Goal: Task Accomplishment & Management: Manage account settings

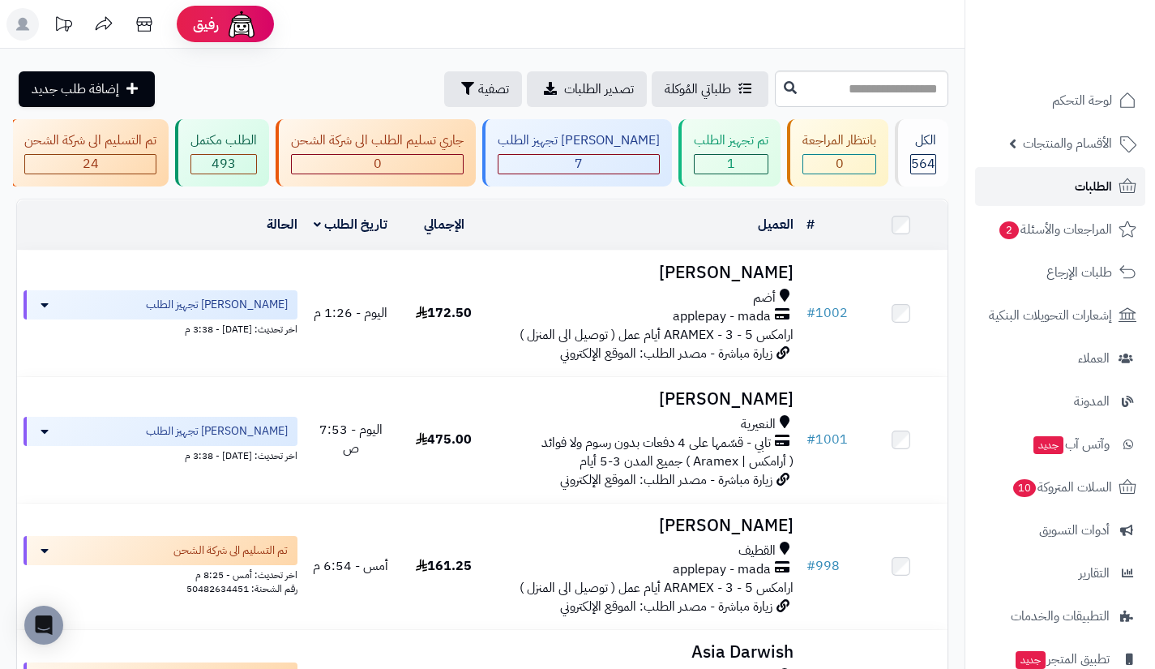
click at [1004, 173] on link "الطلبات" at bounding box center [1060, 186] width 170 height 39
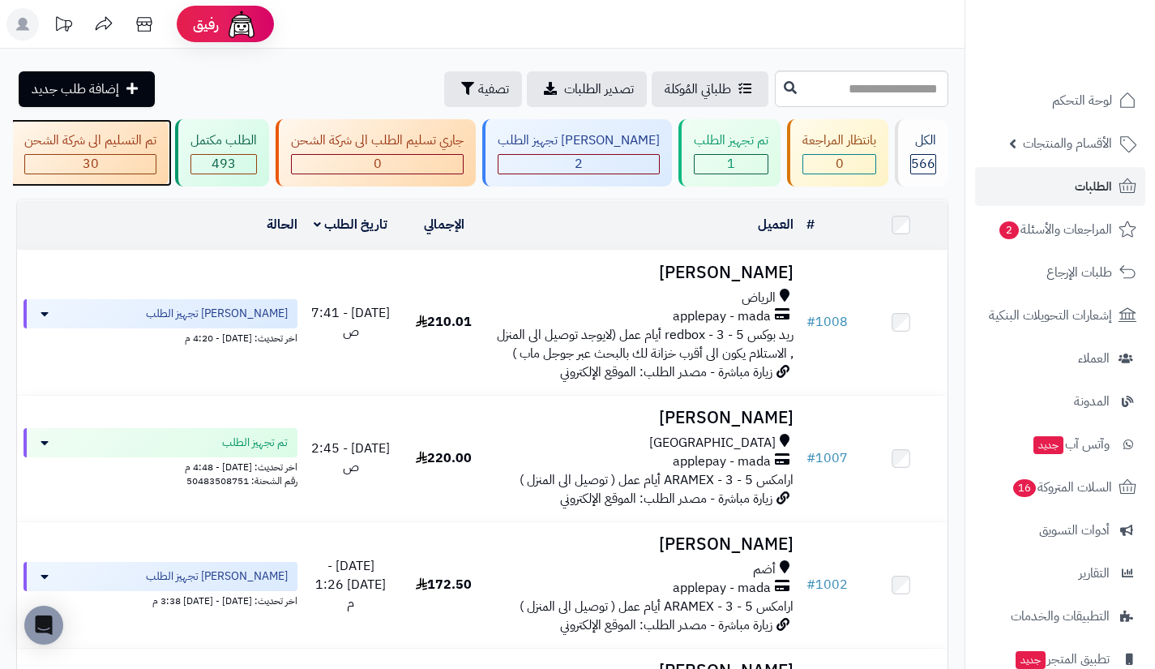
click at [169, 152] on div "تم التسليم الى شركة الشحن 30" at bounding box center [89, 152] width 160 height 67
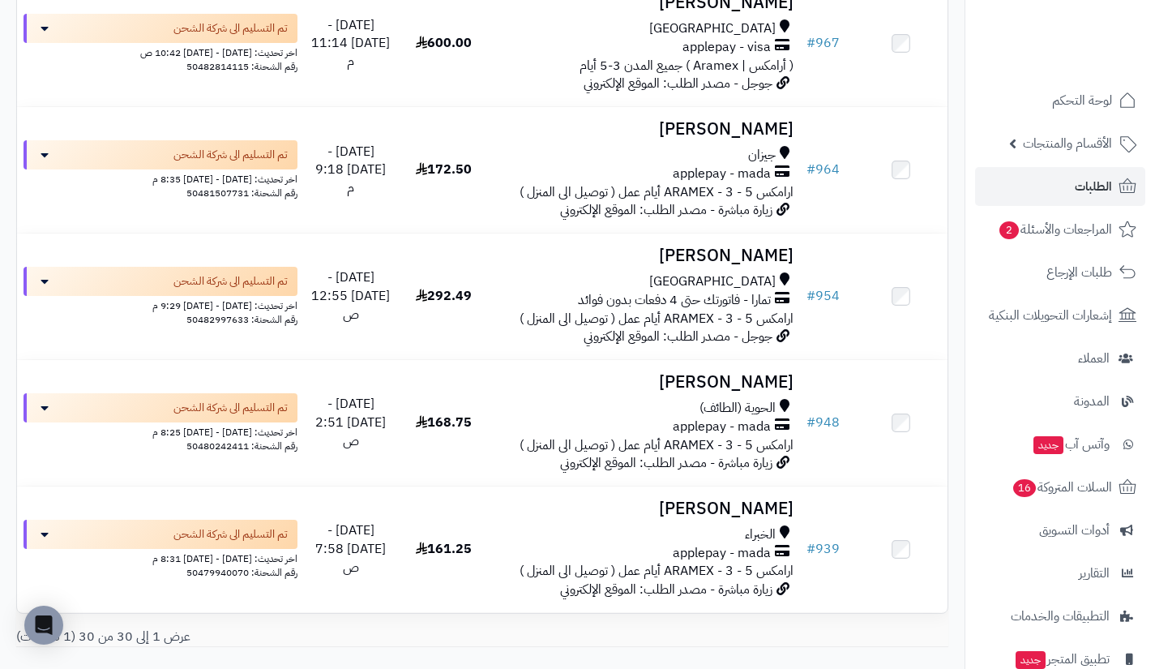
scroll to position [3511, 0]
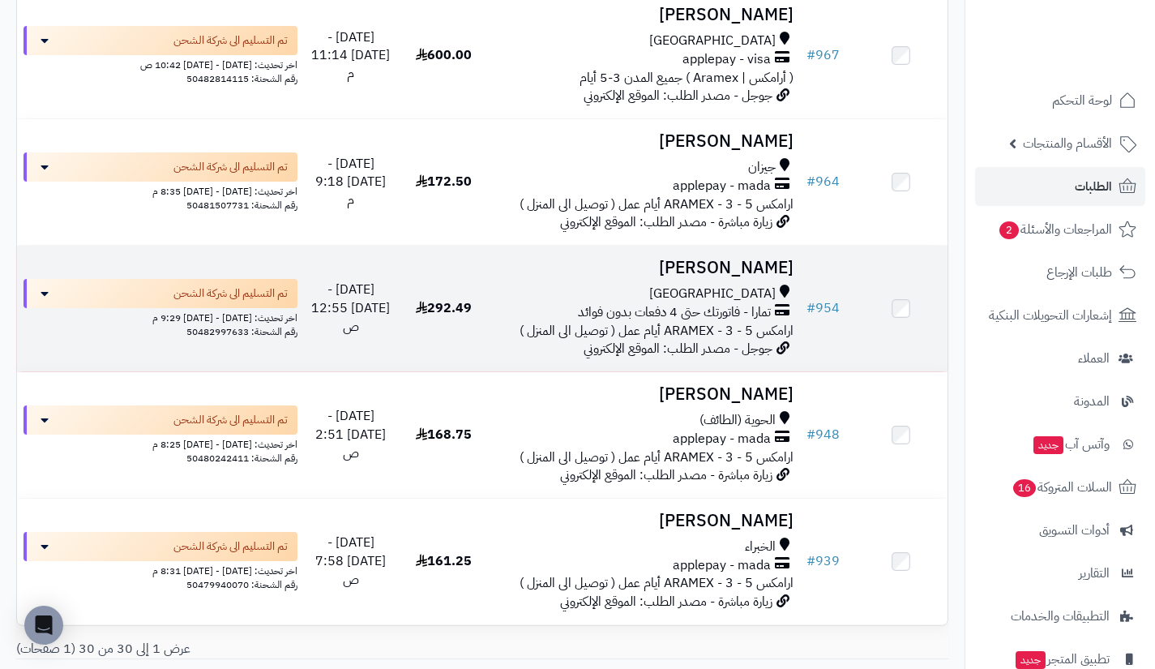
click at [756, 303] on span "[GEOGRAPHIC_DATA]" at bounding box center [712, 294] width 126 height 19
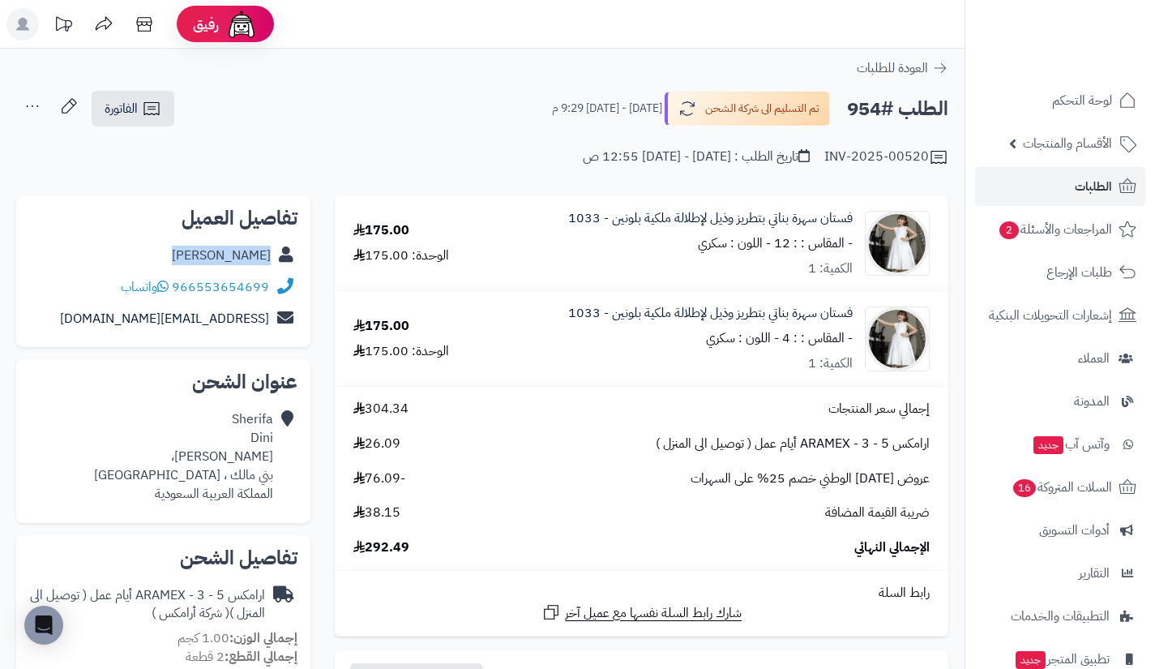
drag, startPoint x: 275, startPoint y: 260, endPoint x: 266, endPoint y: 252, distance: 12.1
click at [266, 252] on div "Sherifa Dini" at bounding box center [163, 256] width 268 height 32
copy div "Sherifa Dini"
drag, startPoint x: 273, startPoint y: 291, endPoint x: 259, endPoint y: 285, distance: 14.9
click at [259, 285] on div "966553654699 واتساب" at bounding box center [163, 288] width 268 height 32
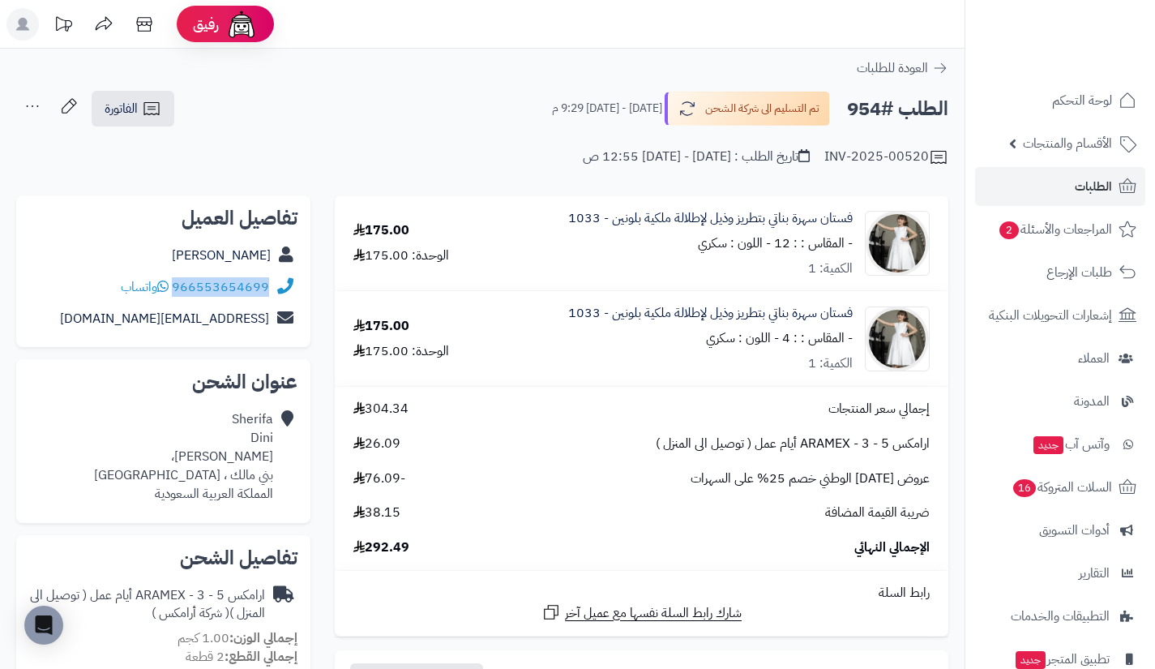
copy div "966553654699"
drag, startPoint x: 277, startPoint y: 450, endPoint x: 197, endPoint y: 479, distance: 85.4
click at [197, 479] on div "Sherifa Dini هلال بن سعد، بني مالك ، جدة المملكة العربية السعودية" at bounding box center [163, 456] width 268 height 105
copy div "Sherifa Dini هلال بن سعد، بني مالك ، جدة"
drag, startPoint x: 272, startPoint y: 323, endPoint x: 260, endPoint y: 316, distance: 13.1
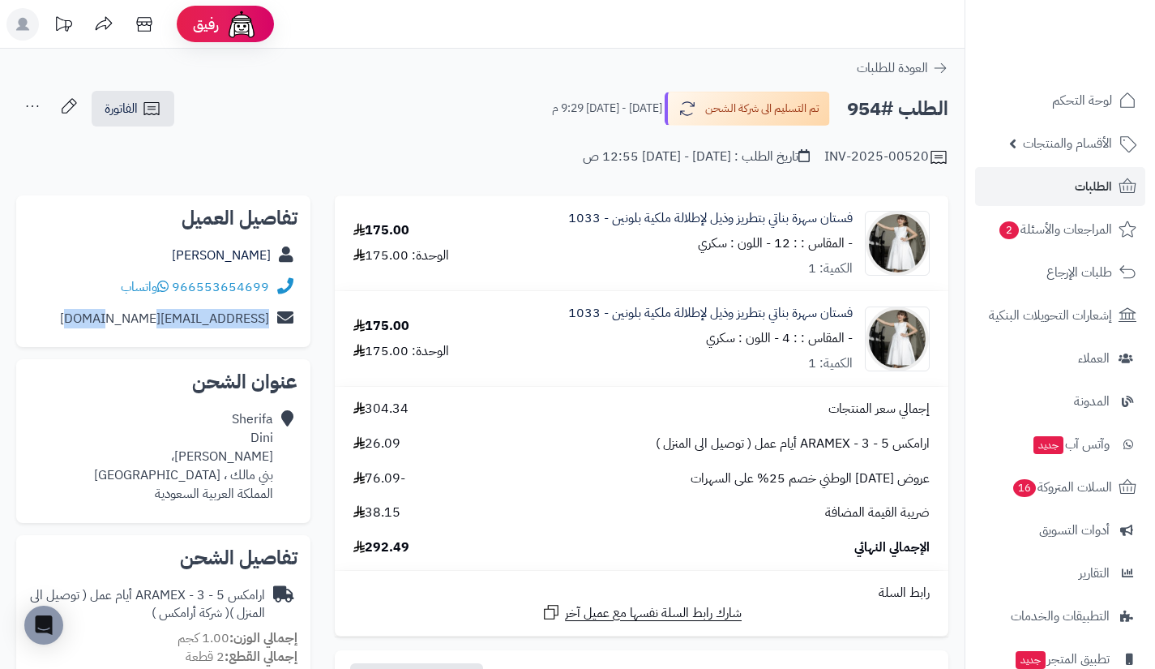
click at [260, 316] on div "sheirfa.dini@gmail.com" at bounding box center [163, 319] width 268 height 32
copy div "sheirfa.dini@gmail.com"
drag, startPoint x: 198, startPoint y: 251, endPoint x: 276, endPoint y: 255, distance: 77.9
click at [276, 255] on div "Sherifa Dini" at bounding box center [163, 256] width 268 height 32
copy div "Sherifa Dini"
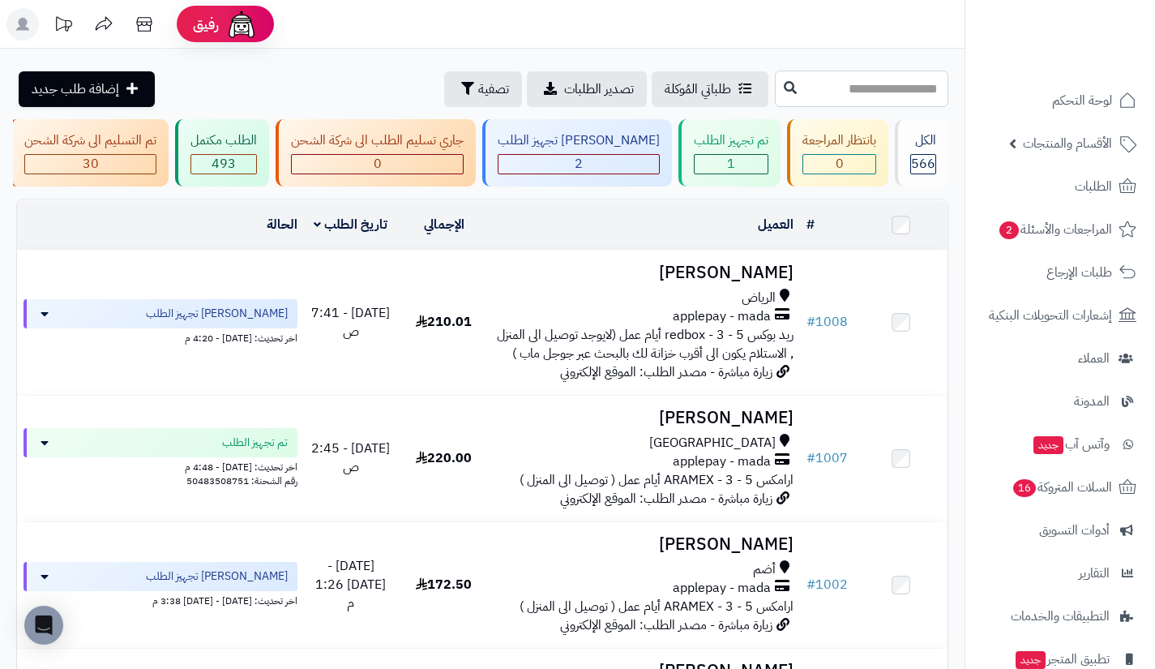
click at [849, 94] on input "text" at bounding box center [861, 89] width 173 height 36
type input "***"
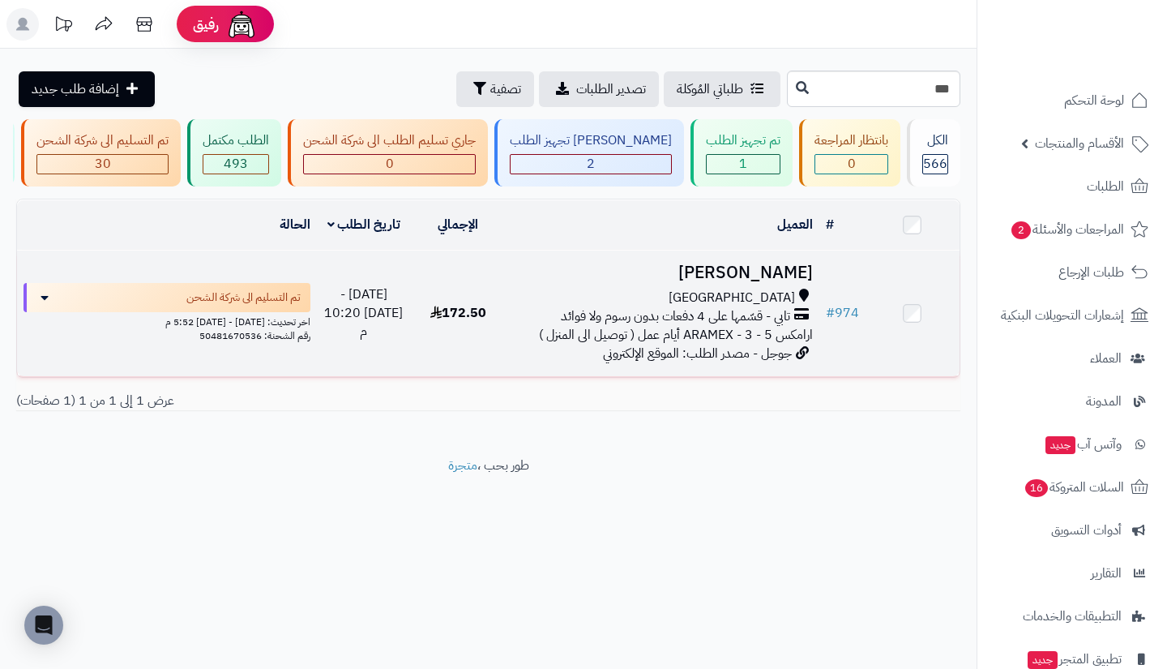
click at [765, 326] on span "تابي - قسّمها على 4 دفعات بدون رسوم ولا فوائد" at bounding box center [675, 316] width 229 height 19
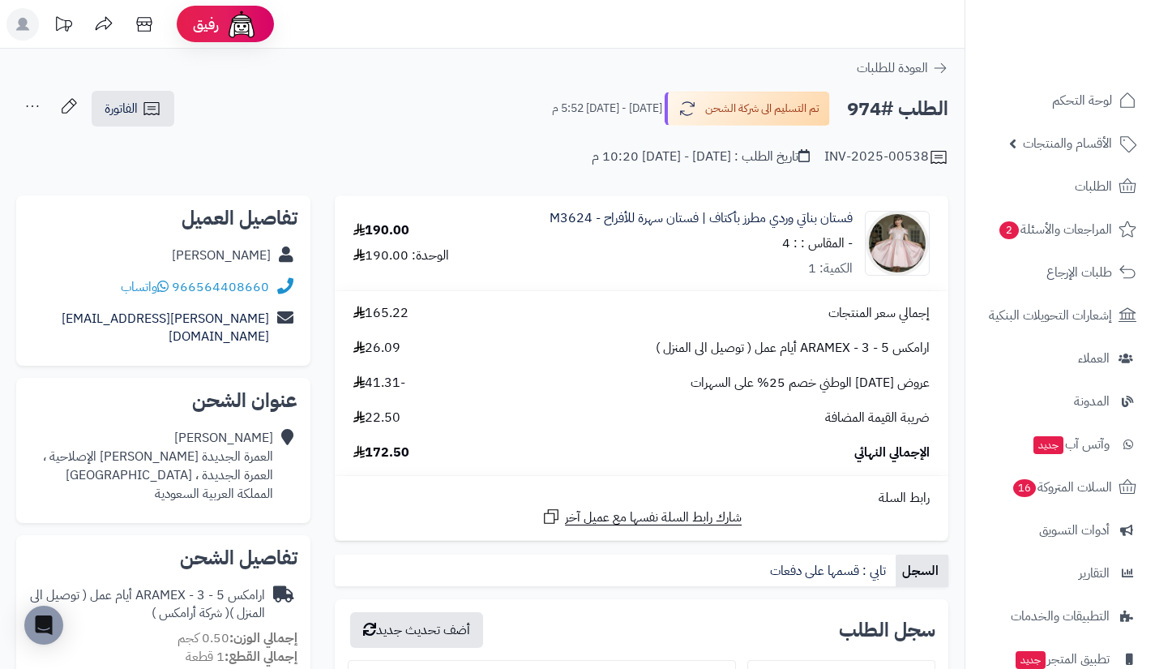
drag, startPoint x: 277, startPoint y: 255, endPoint x: 270, endPoint y: 248, distance: 10.3
click at [270, 248] on div "Mohamed Alharbi" at bounding box center [163, 256] width 268 height 32
drag, startPoint x: 148, startPoint y: 242, endPoint x: 271, endPoint y: 253, distance: 123.7
click at [271, 253] on div "Mohamed Alharbi" at bounding box center [163, 256] width 268 height 32
copy link "Mohamed Alharbi"
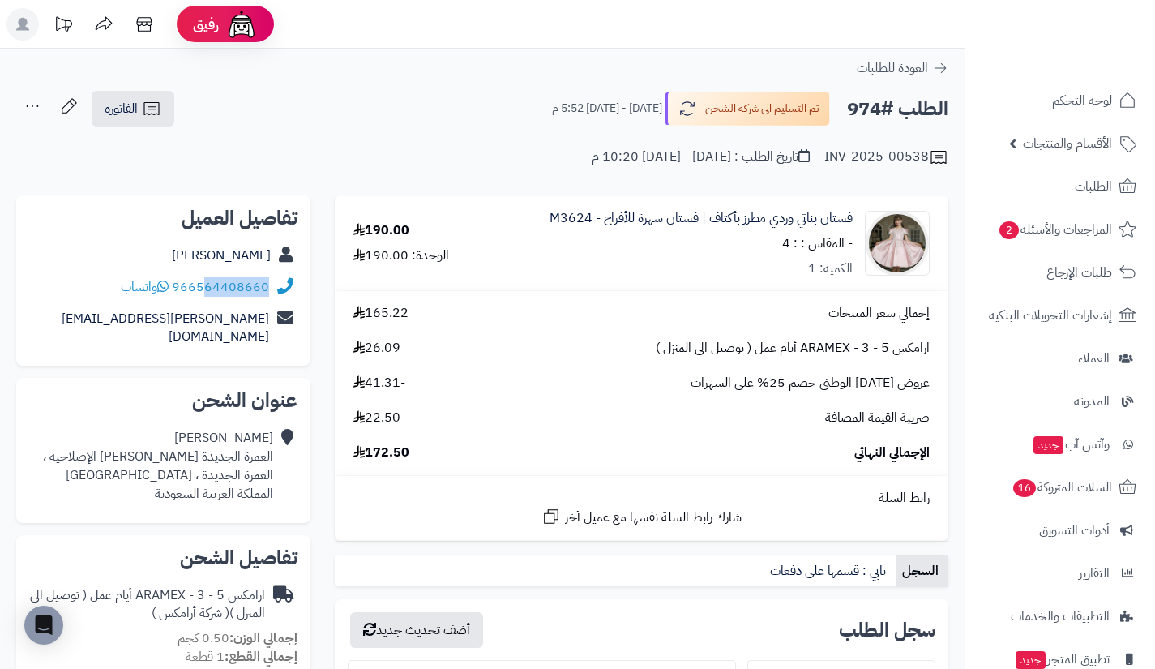
copy link "64408660"
drag, startPoint x: 269, startPoint y: 302, endPoint x: 217, endPoint y: 309, distance: 52.4
click at [217, 309] on div "تفاصيل العميل Mohamed Alharbi 966564408660 واتساب mohamed2006alharbi@gmail.com" at bounding box center [163, 280] width 294 height 170
copy link "966564408660"
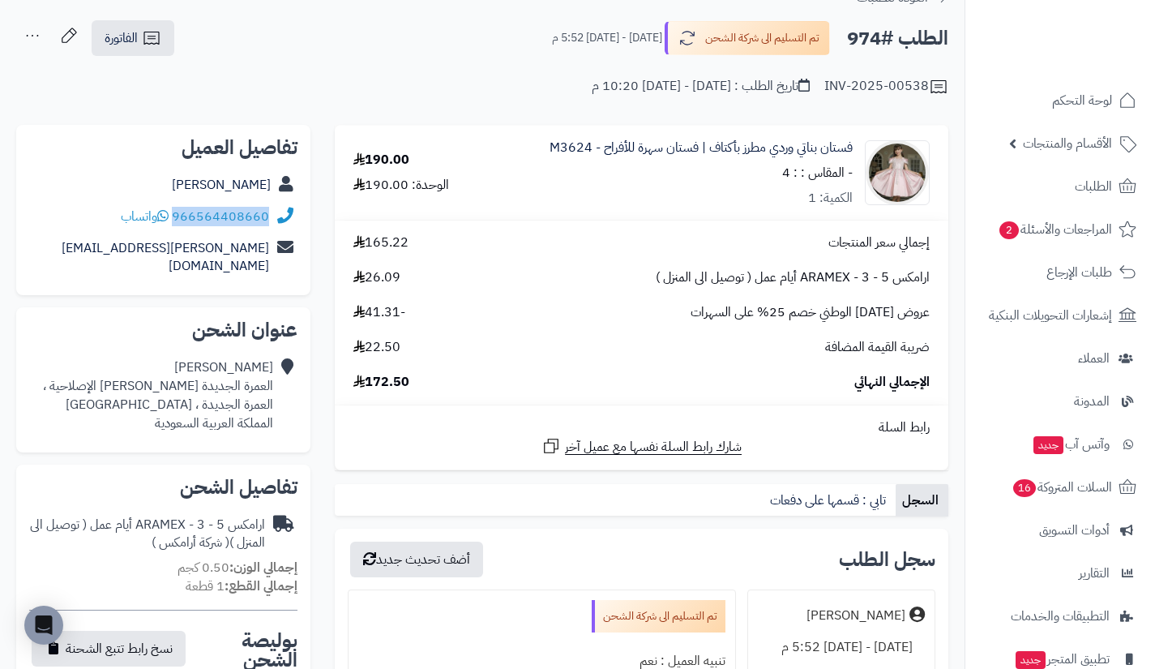
scroll to position [76, 0]
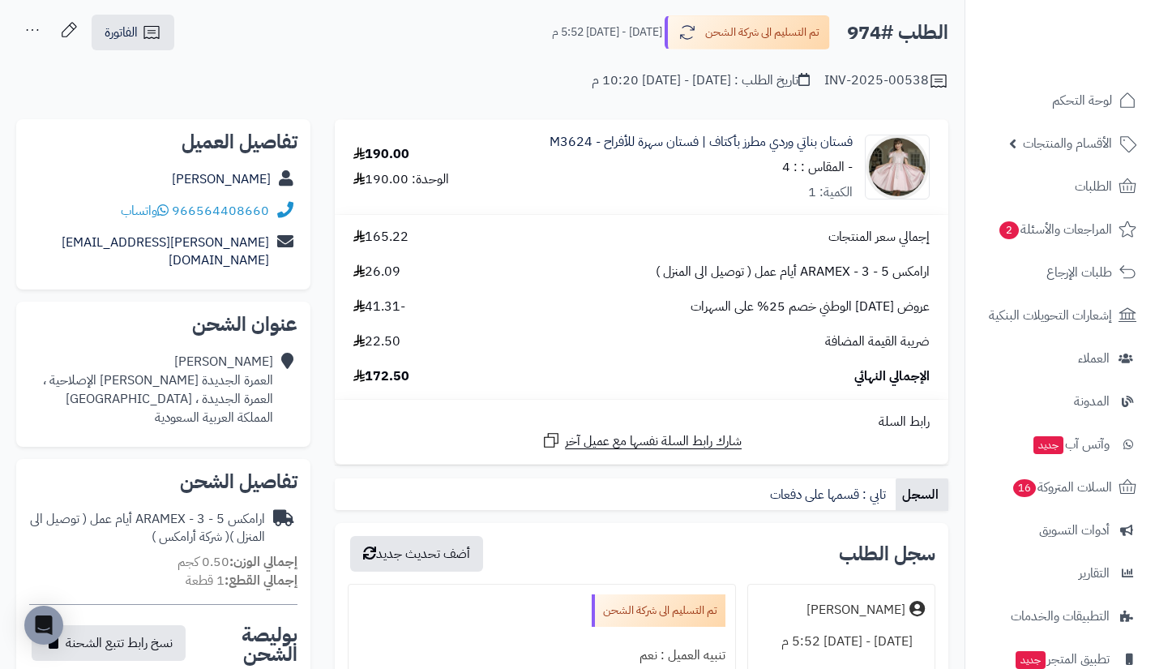
click at [820, 154] on div "فستان بناتي وردي مطرز بأكتاف | فستان سهرة للأفراح - M3624 - المقاس : : 4 الكمية…" at bounding box center [701, 167] width 303 height 69
click at [816, 145] on link "فستان بناتي وردي مطرز بأكتاف | فستان سهرة للأفراح - M3624" at bounding box center [701, 142] width 303 height 19
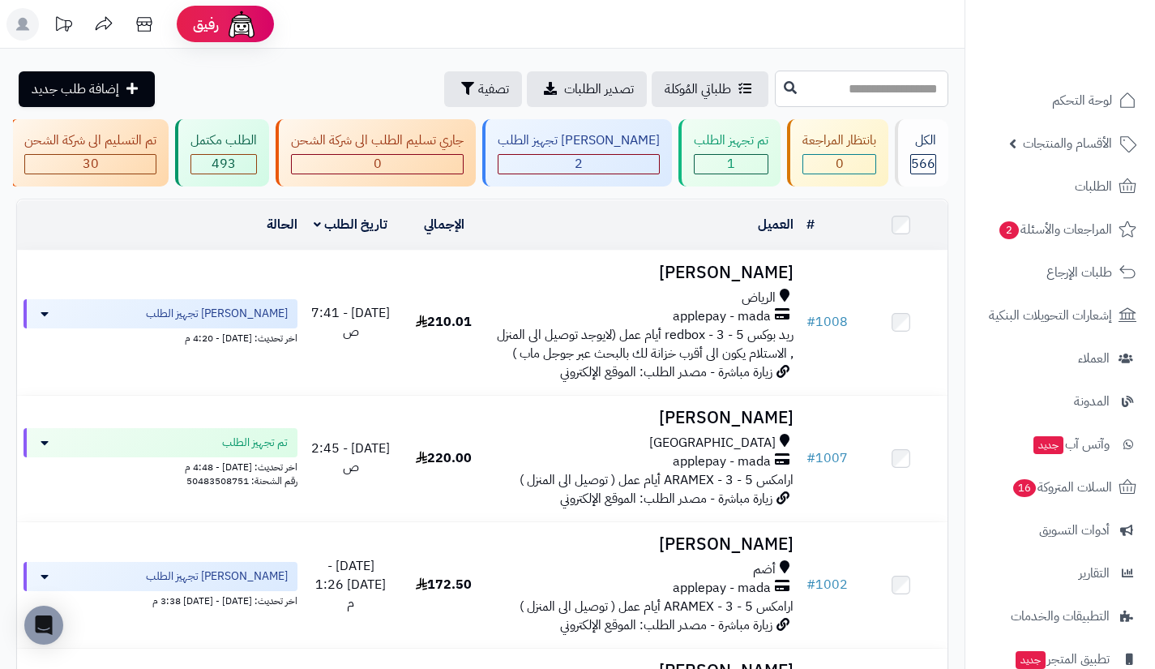
click at [902, 85] on input "text" at bounding box center [861, 89] width 173 height 36
type input "***"
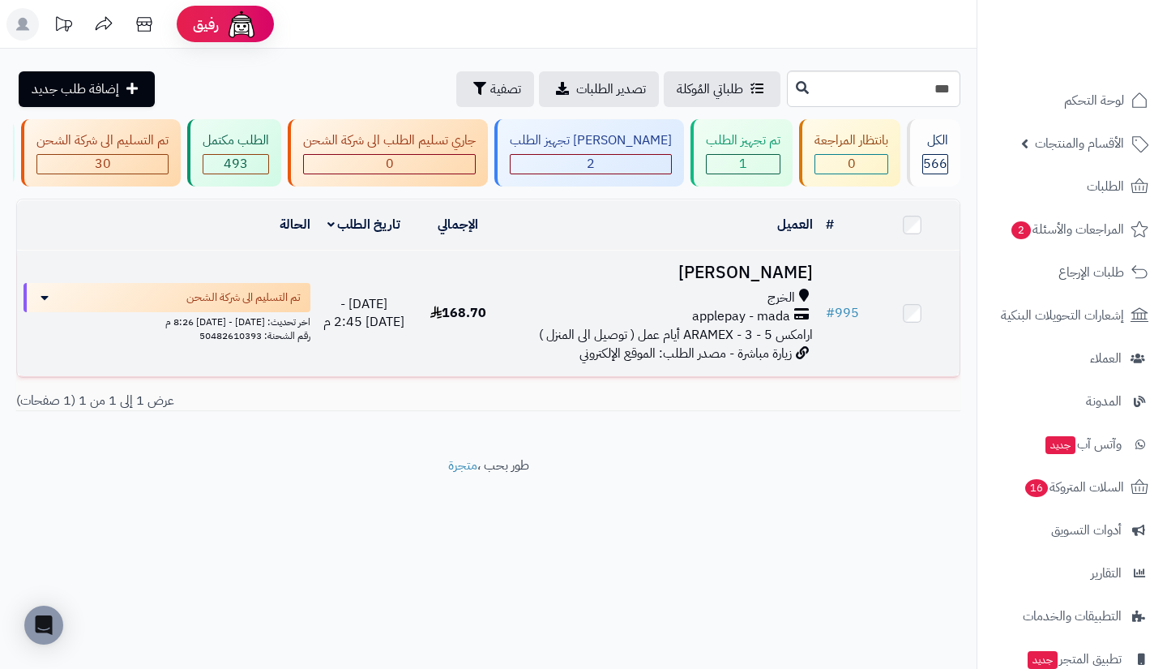
click at [791, 296] on td "ميثاء عبد الرحمن الخرج applepay - mada ارامكس ARAMEX - 3 - 5 أيام عمل ( توصيل ا…" at bounding box center [662, 314] width 314 height 126
click at [782, 363] on span "زيارة مباشرة - مصدر الطلب: الموقع الإلكتروني" at bounding box center [686, 353] width 212 height 19
click at [809, 307] on icon at bounding box center [804, 298] width 10 height 19
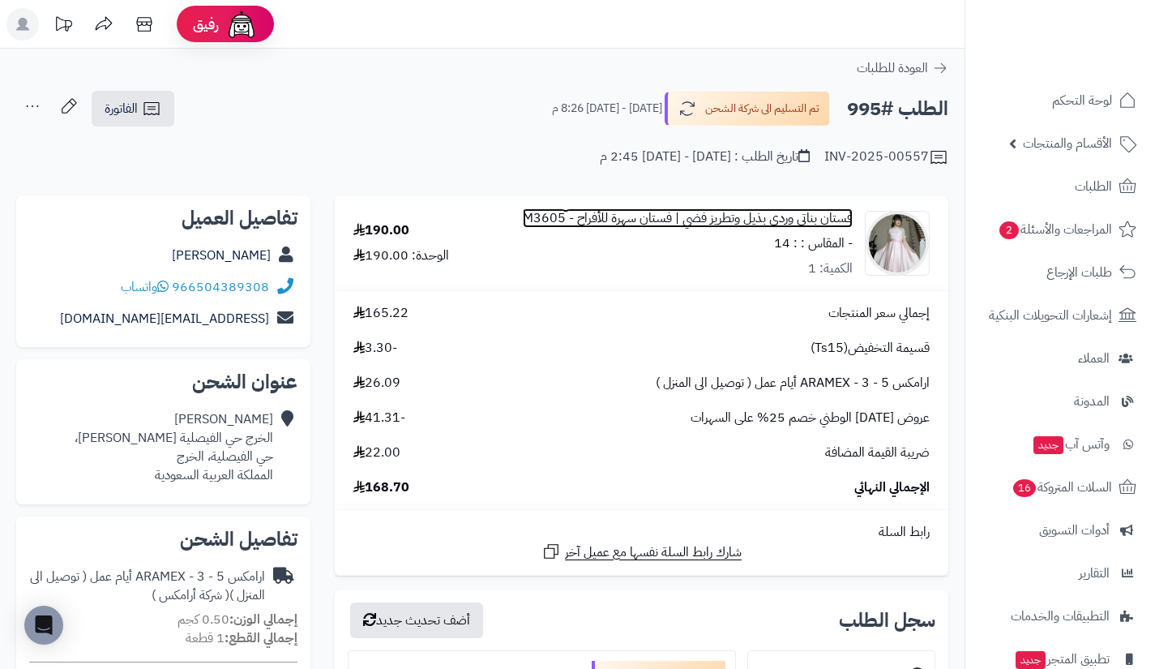
click at [799, 221] on link "فستان بناتي وردي بذيل وتطريز فضي | فستان سهرة للأفراح - M3605" at bounding box center [688, 218] width 330 height 19
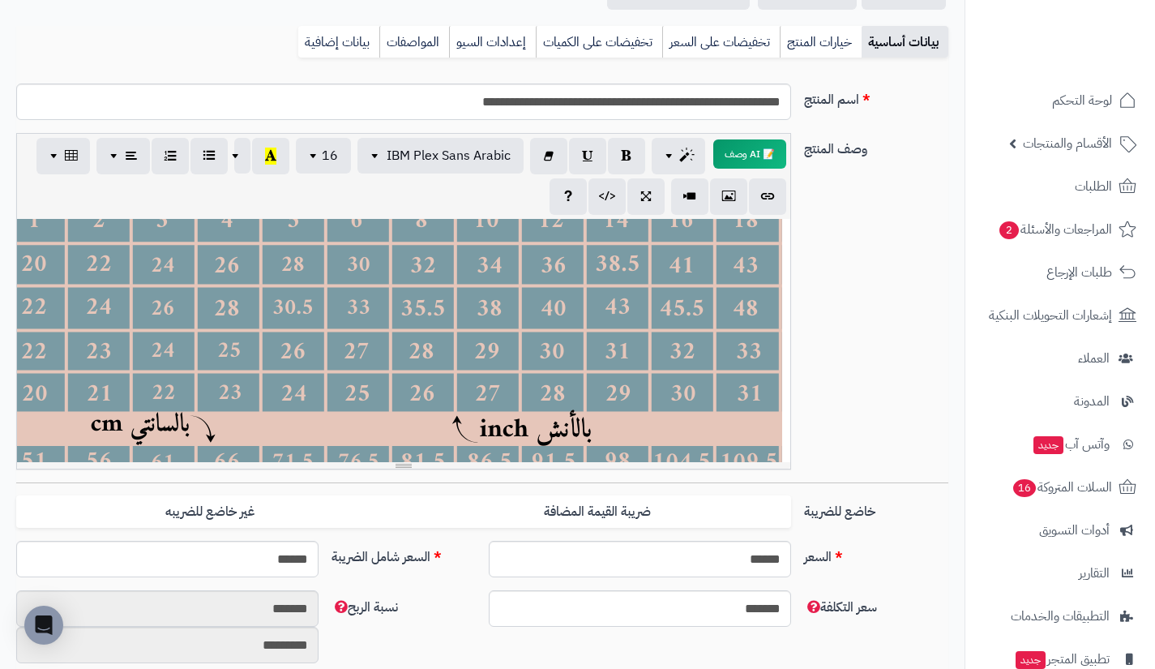
scroll to position [27, 0]
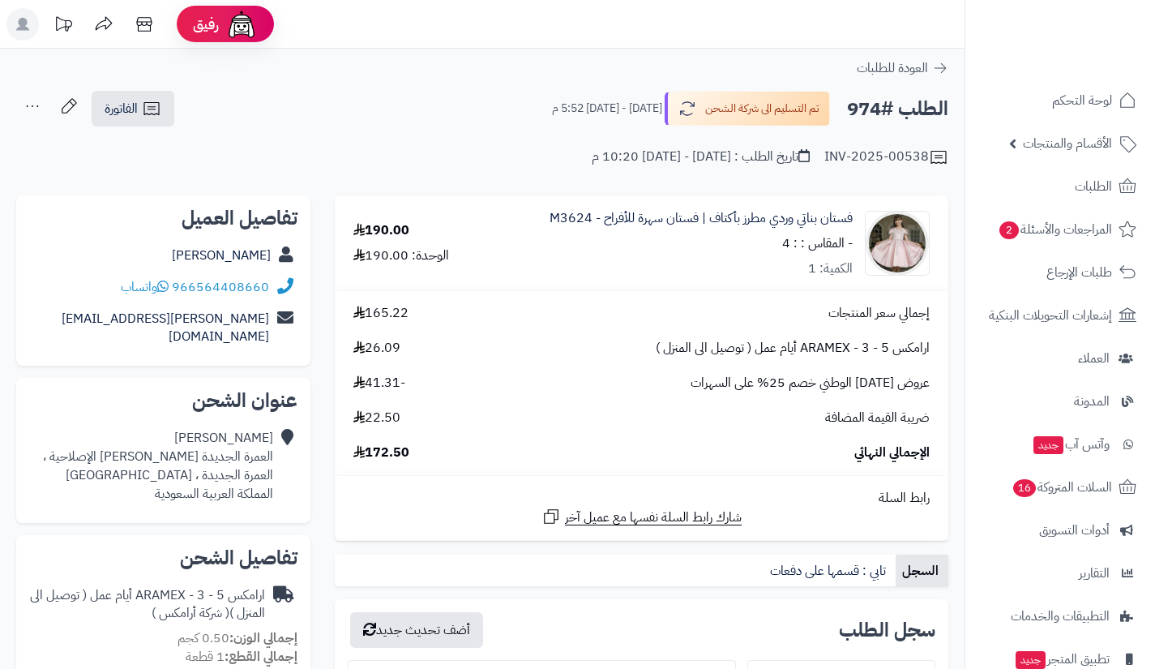
scroll to position [76, 0]
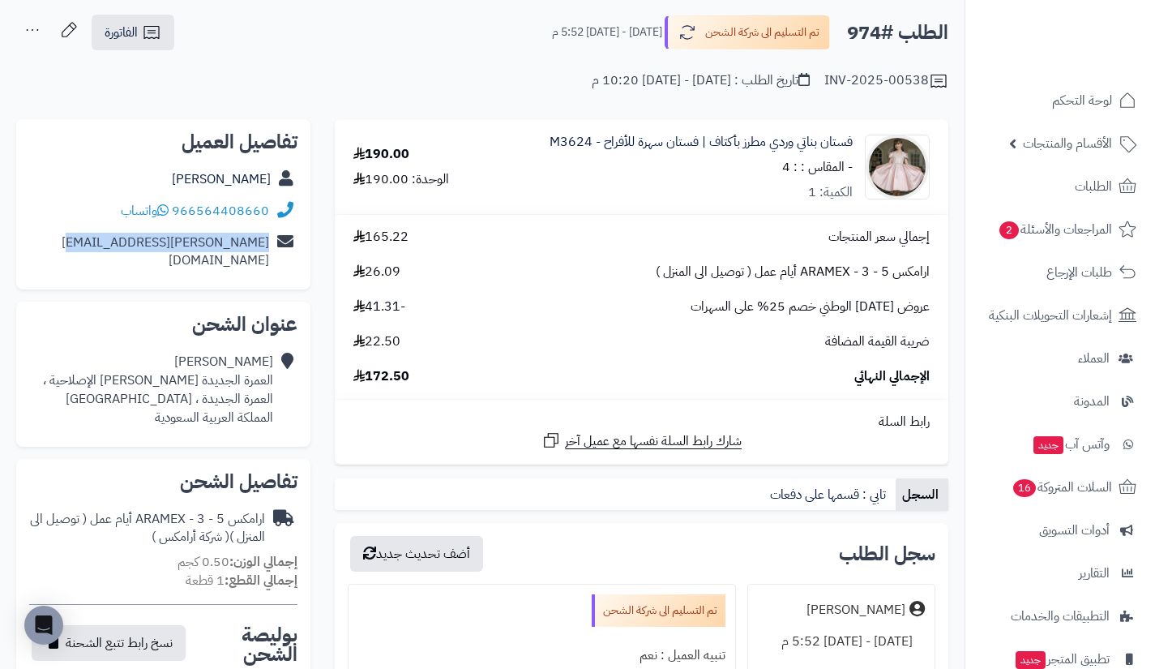
drag, startPoint x: 274, startPoint y: 246, endPoint x: 257, endPoint y: 239, distance: 18.2
click at [257, 239] on div "mohamed2006alharbi@gmail.com" at bounding box center [163, 252] width 268 height 50
copy div "mohamed2006alharbi@gmail.com"
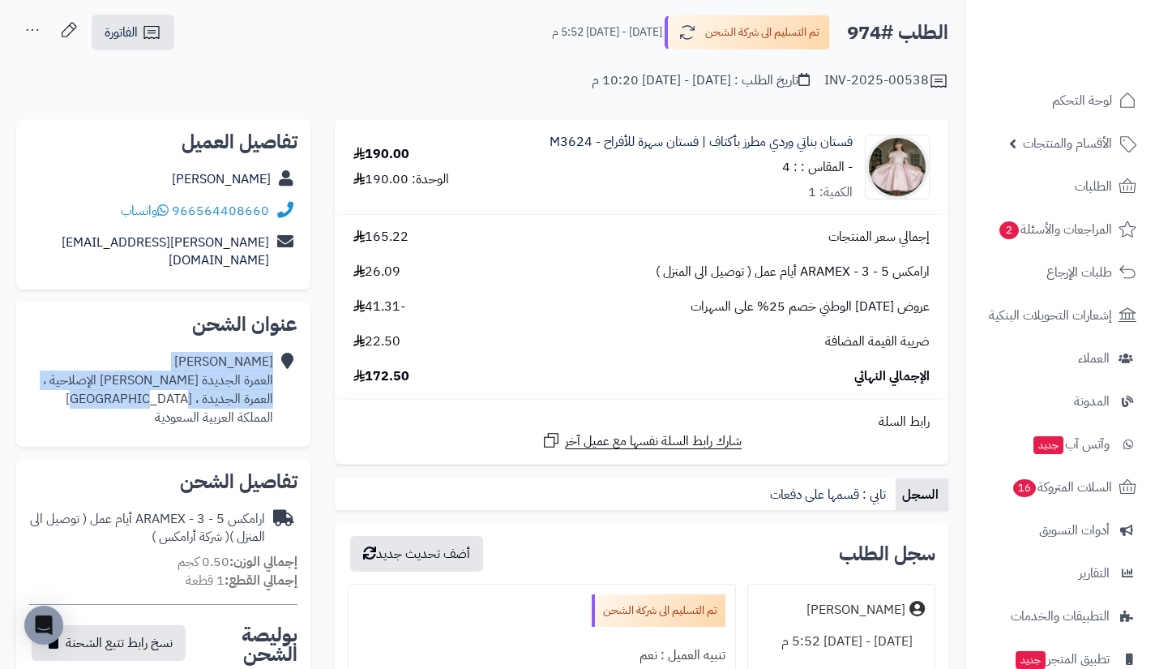
drag, startPoint x: 276, startPoint y: 361, endPoint x: 135, endPoint y: 386, distance: 143.3
click at [135, 386] on div "Mohamed Alharbi العمرة الجديدة خلف سجن الإصلاحية ، العمرة الجديدة ، مكة المكرمة…" at bounding box center [163, 389] width 268 height 87
copy div "Mohamed Alharbi العمرة الجديدة خلف سجن الإصلاحية ، العمرة الجديدة ، مكة المكرمة"
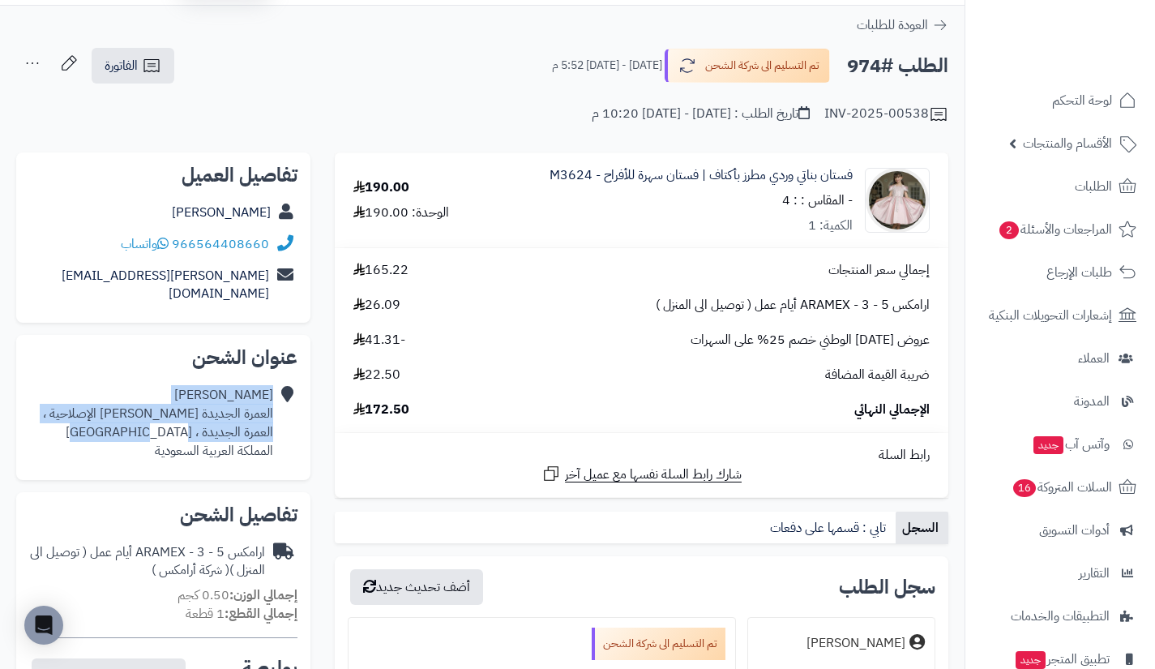
scroll to position [42, 0]
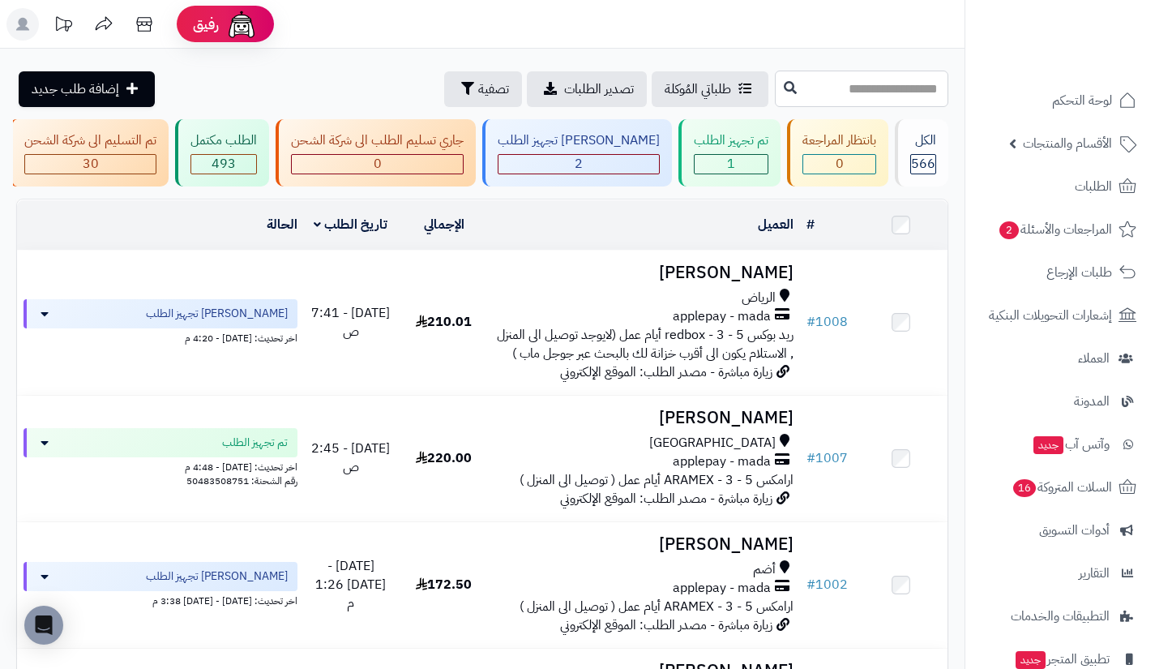
click at [830, 80] on input "text" at bounding box center [861, 89] width 173 height 36
type input "***"
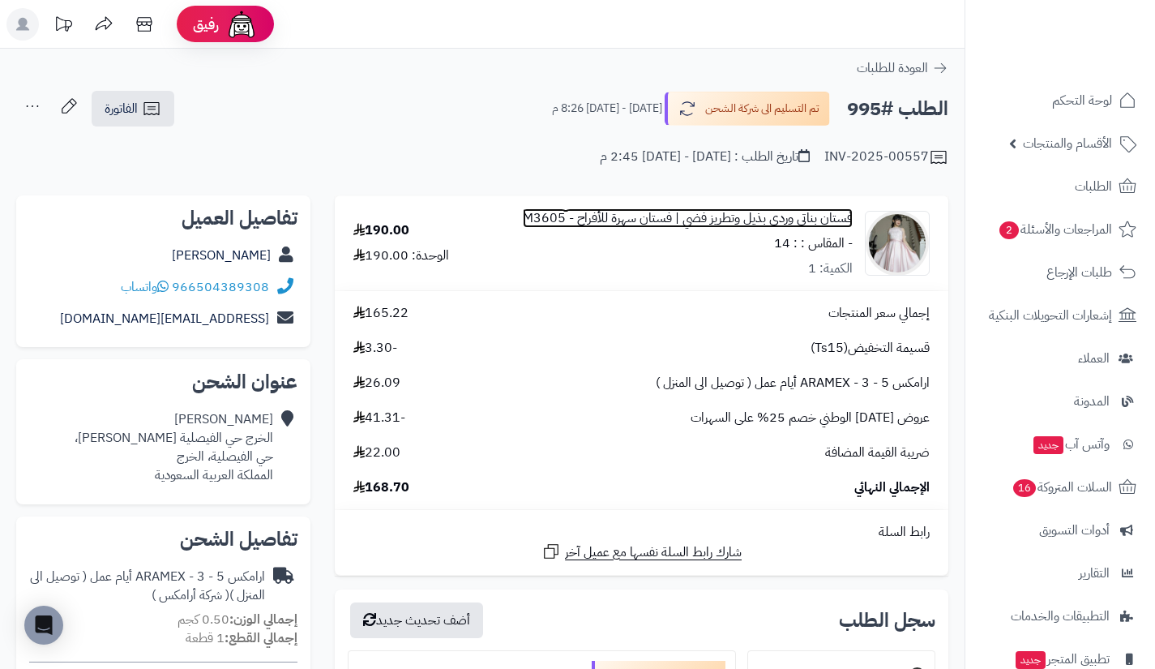
click at [816, 216] on link "فستان بناتي وردي بذيل وتطريز فضي | فستان سهرة للأفراح - M3605" at bounding box center [688, 218] width 330 height 19
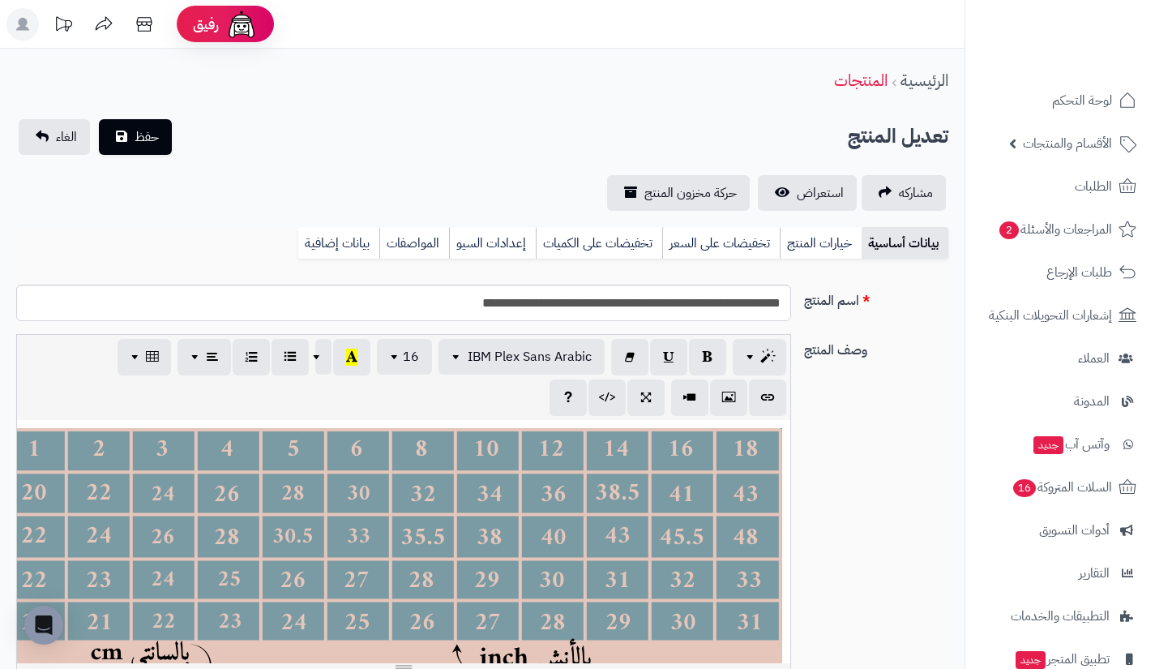
scroll to position [56, 0]
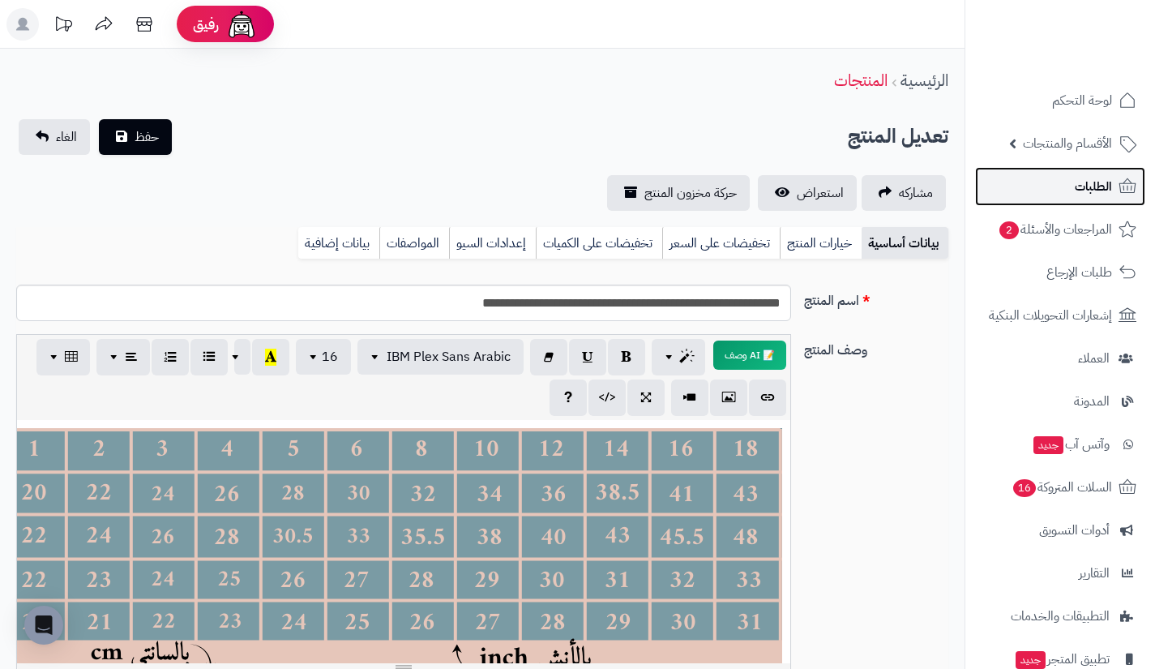
click at [1056, 189] on link "الطلبات" at bounding box center [1060, 186] width 170 height 39
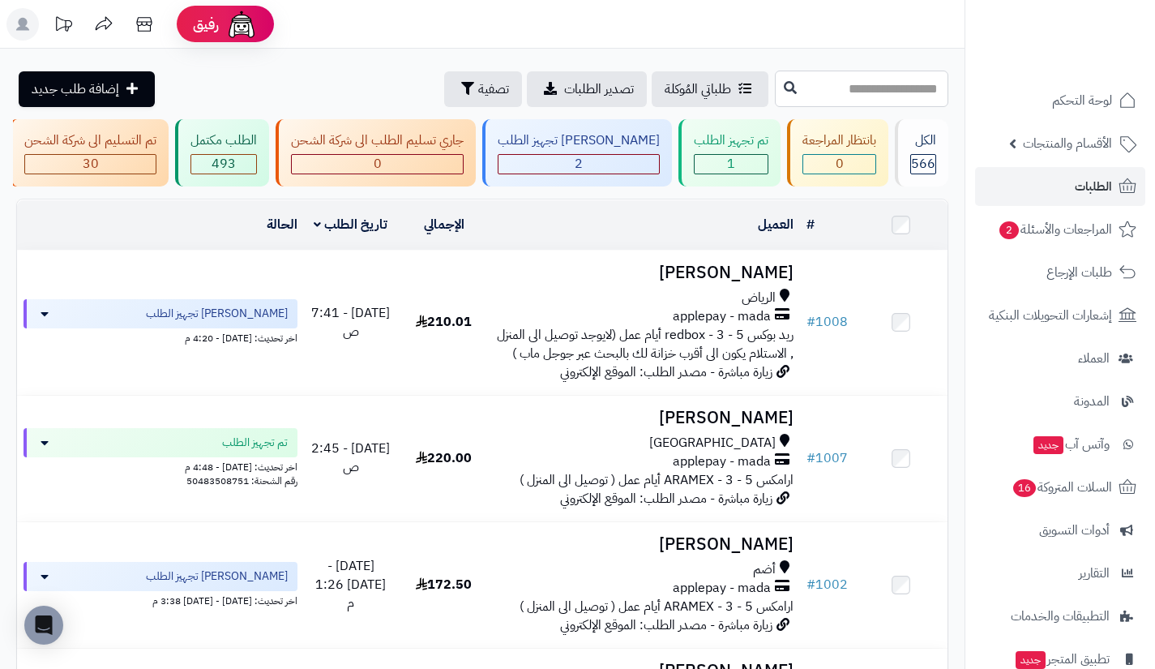
click at [807, 101] on input "text" at bounding box center [861, 89] width 173 height 36
type input "***"
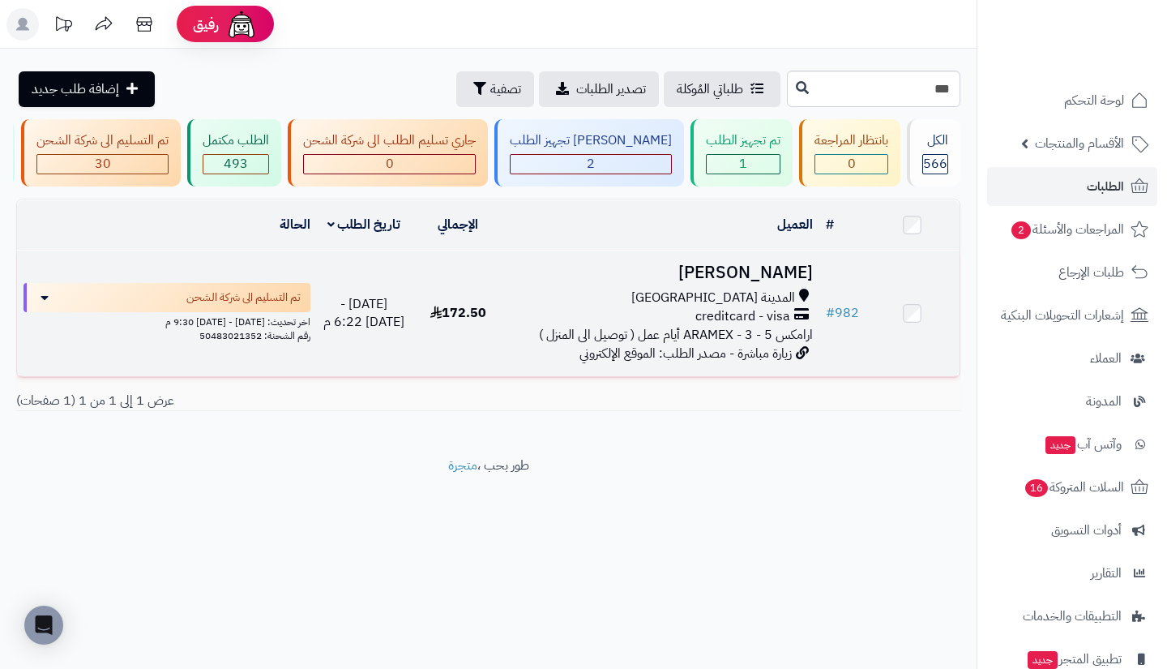
click at [769, 326] on span "creditcard - visa" at bounding box center [743, 316] width 95 height 19
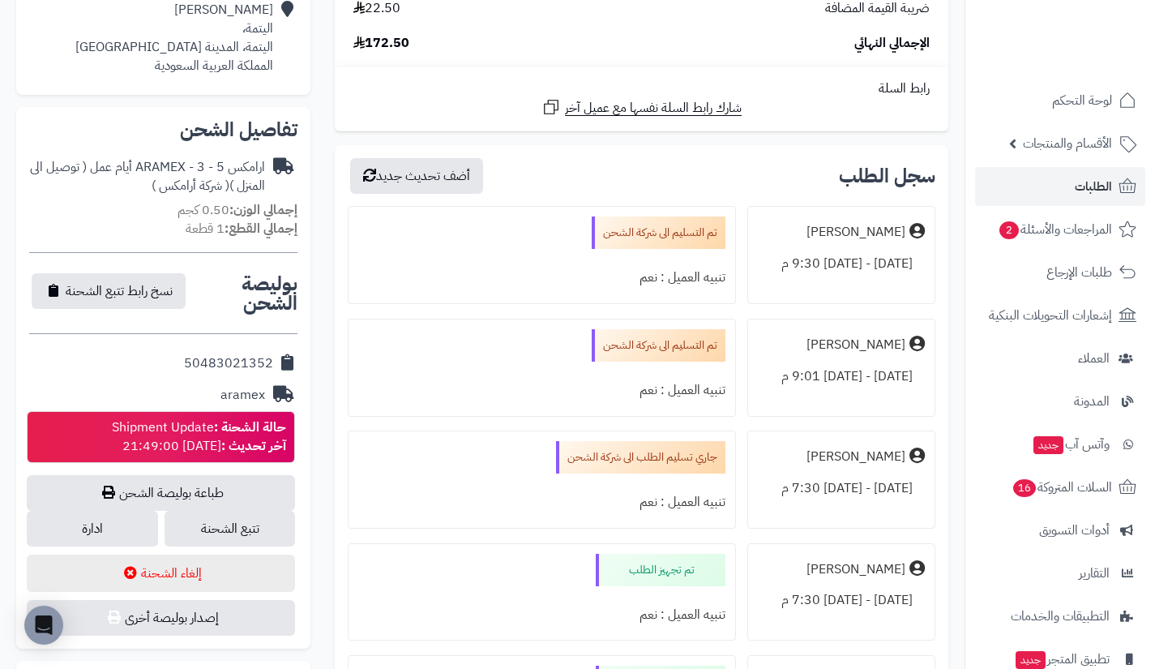
scroll to position [411, 0]
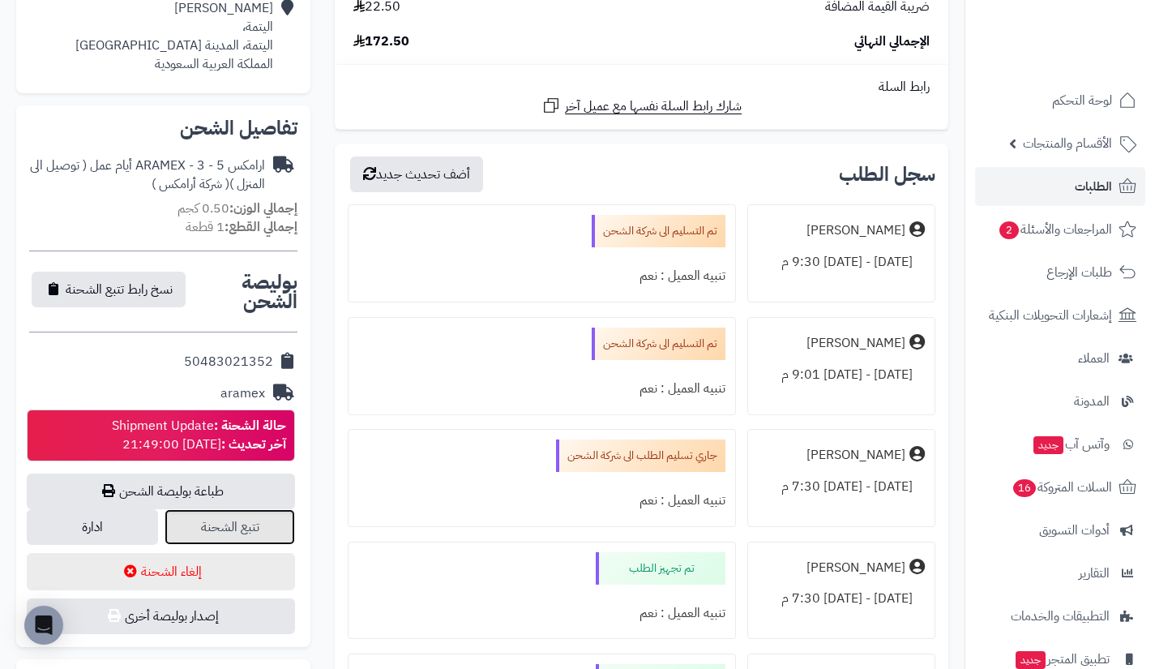
click at [257, 520] on link "تتبع الشحنة" at bounding box center [230, 527] width 131 height 36
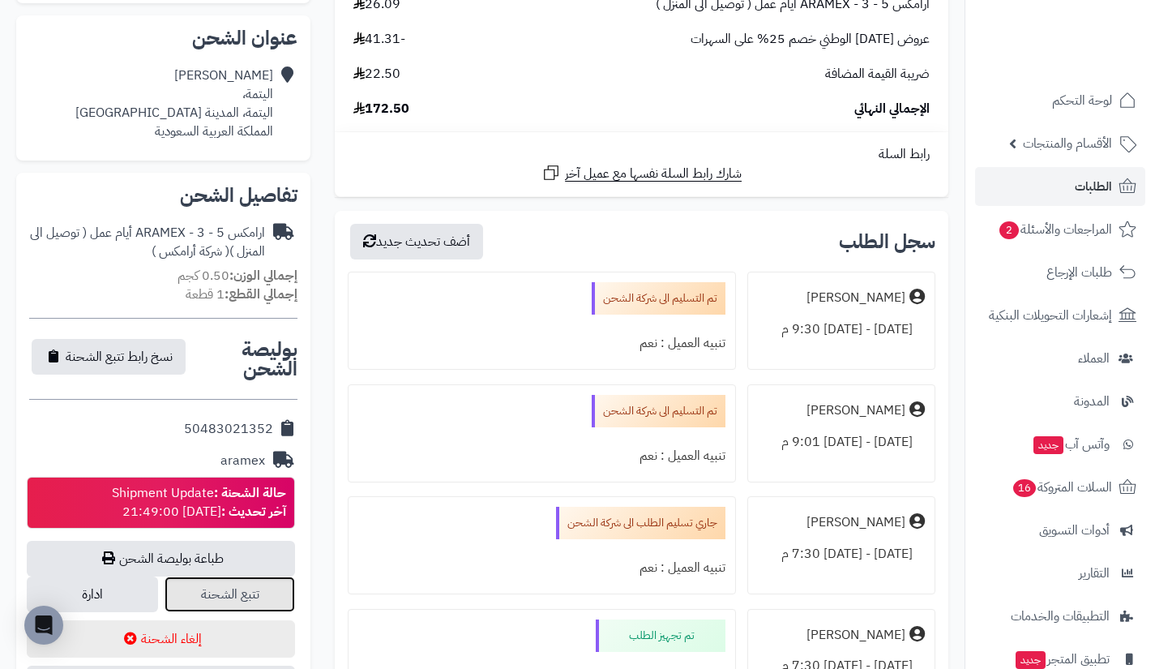
scroll to position [0, 0]
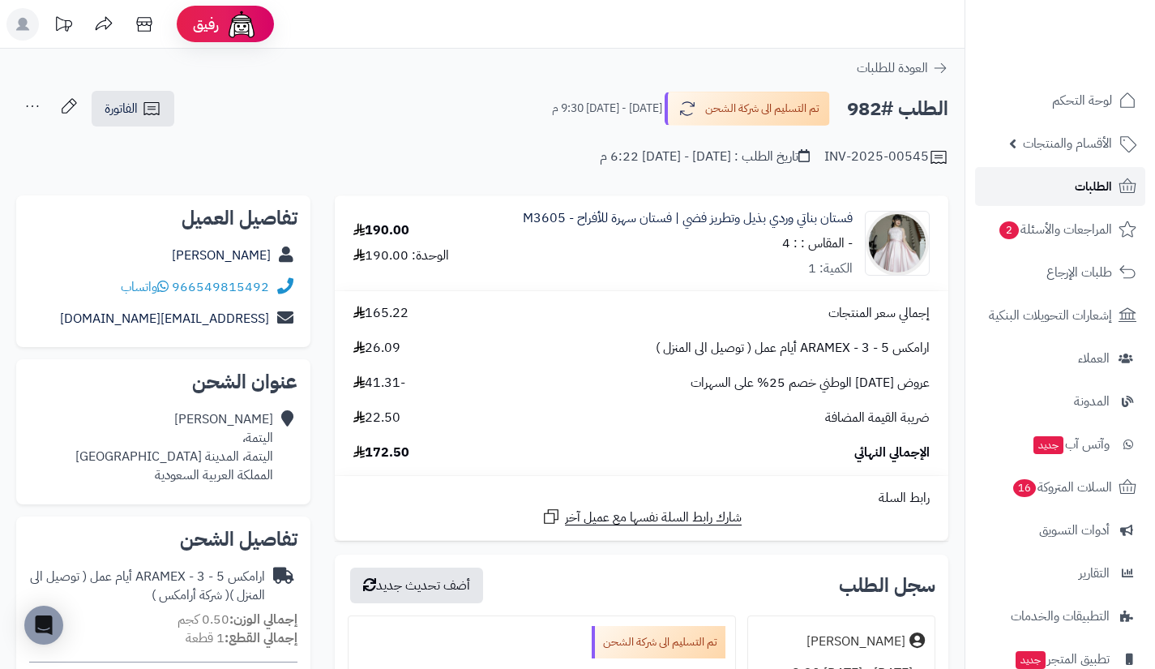
click at [1048, 176] on link "الطلبات" at bounding box center [1060, 186] width 170 height 39
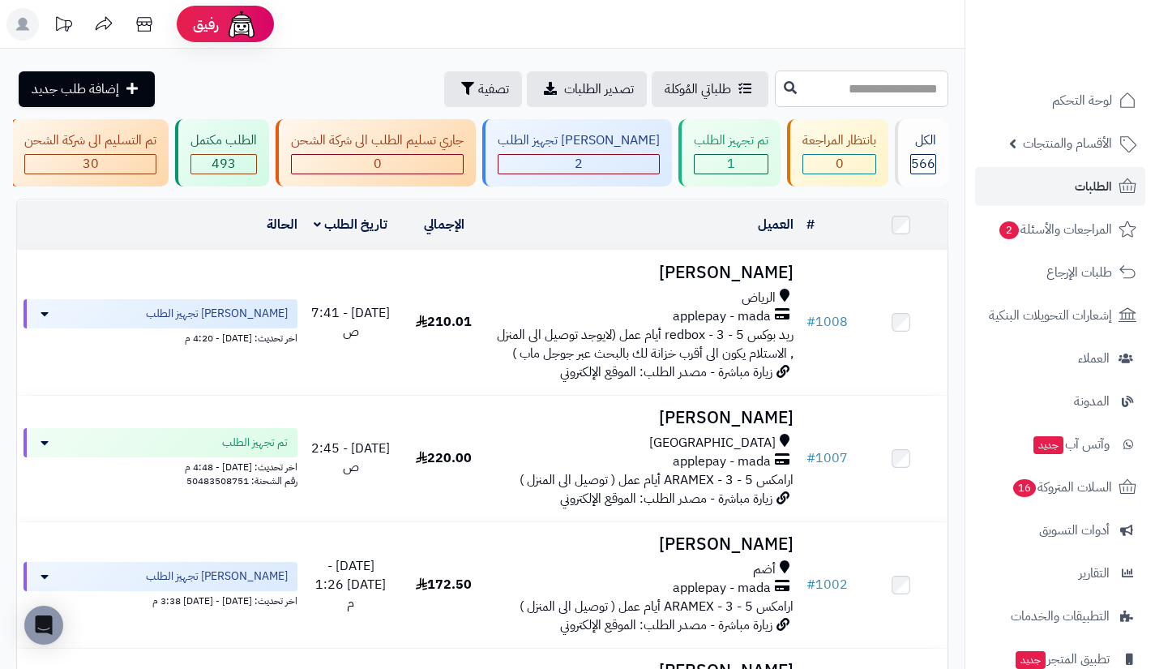
click at [830, 80] on input "text" at bounding box center [861, 89] width 173 height 36
type input "***"
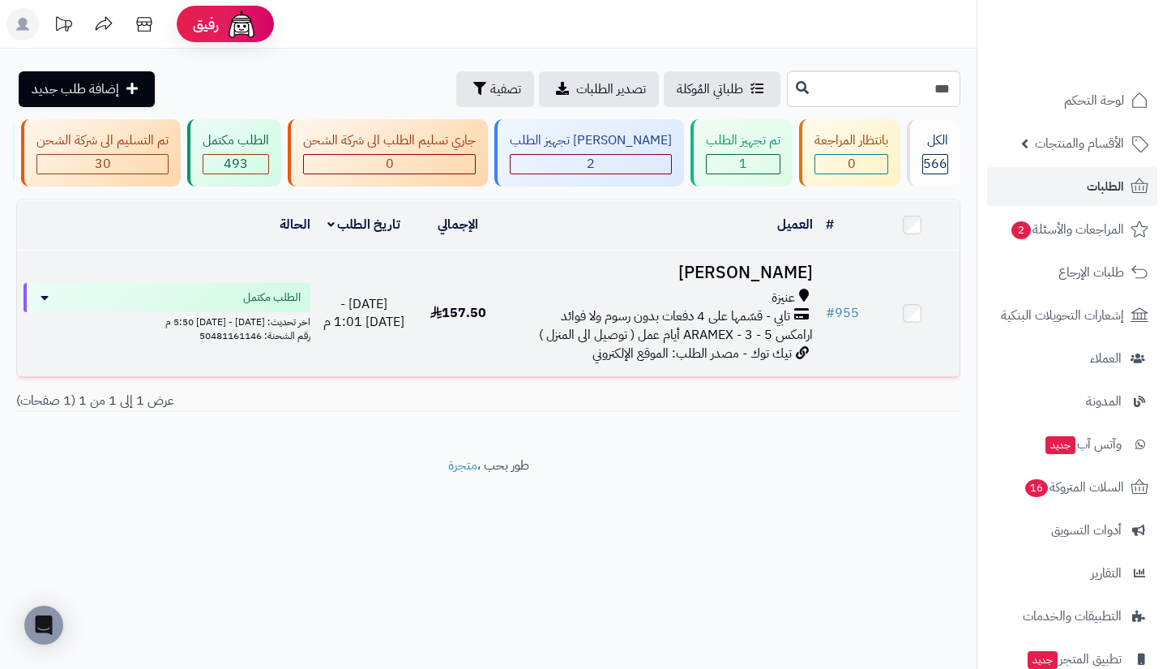
drag, startPoint x: 0, startPoint y: 0, endPoint x: 771, endPoint y: 321, distance: 835.2
click at [771, 321] on span "تابي - قسّمها على 4 دفعات بدون رسوم ولا فوائد" at bounding box center [675, 316] width 229 height 19
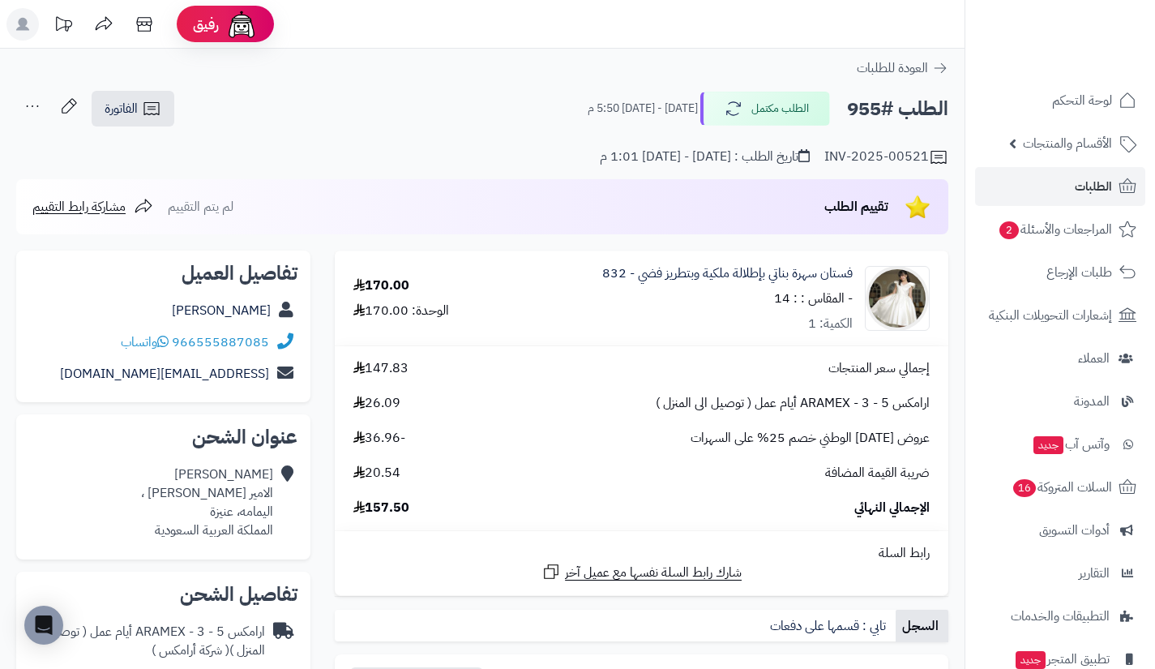
drag, startPoint x: 197, startPoint y: 304, endPoint x: 272, endPoint y: 314, distance: 75.2
click at [272, 314] on div "نجلاء عبدالله" at bounding box center [163, 311] width 268 height 32
copy link "نجلاء عبدالله"
drag, startPoint x: 274, startPoint y: 354, endPoint x: 266, endPoint y: 343, distance: 13.9
click at [266, 343] on div "966555887085 واتساب" at bounding box center [163, 343] width 268 height 32
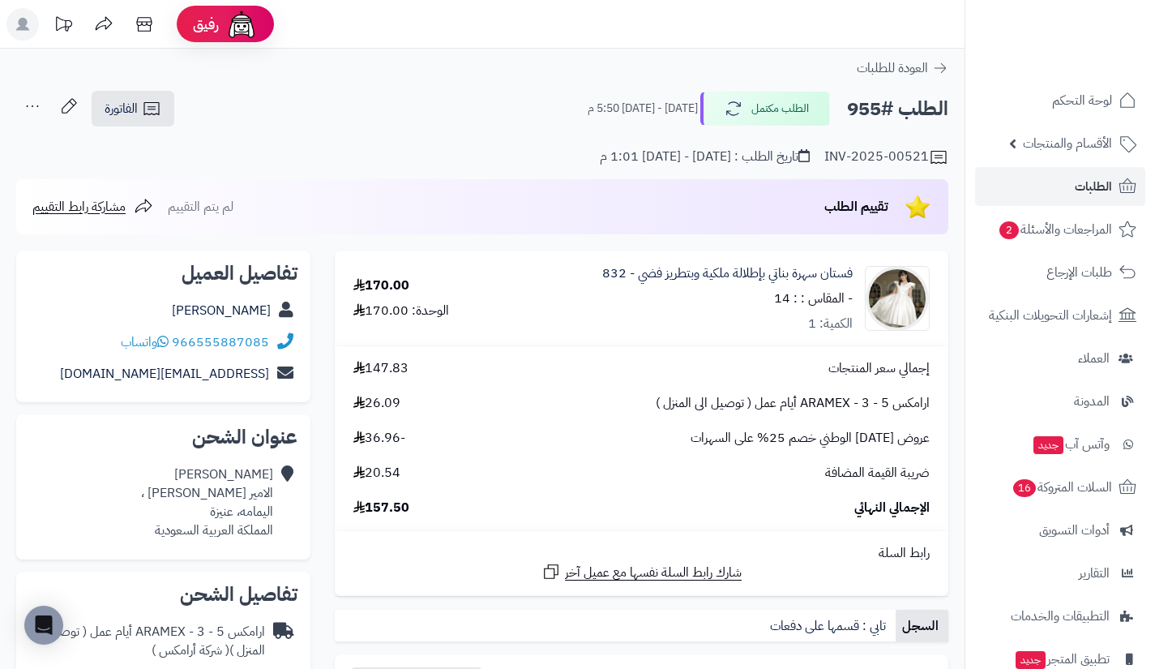
click at [336, 372] on td "إجمالي سعر المنتجات 147.83 ارامكس ARAMEX - 3 - 5 أيام عمل ( توصيل الى المنزل ) …" at bounding box center [642, 437] width 614 height 183
drag, startPoint x: 272, startPoint y: 353, endPoint x: 257, endPoint y: 337, distance: 21.8
click at [257, 337] on div "966555887085 واتساب" at bounding box center [163, 343] width 268 height 32
copy div "966555887085"
drag, startPoint x: 276, startPoint y: 385, endPoint x: 259, endPoint y: 378, distance: 19.3
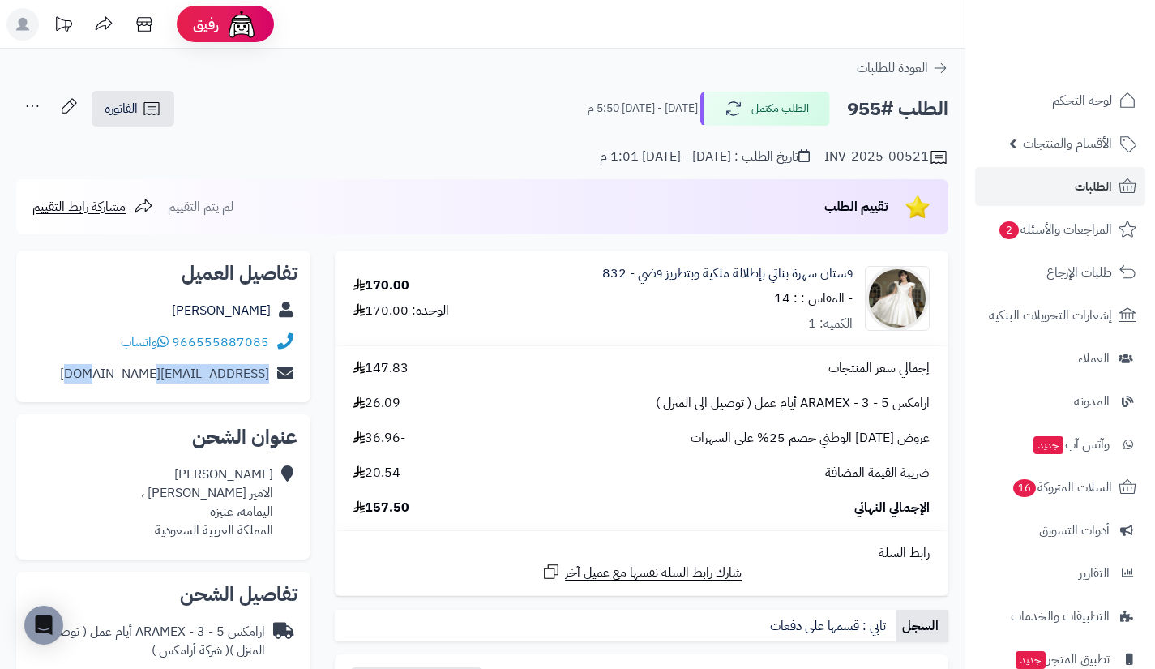
click at [259, 378] on div "j555887085@gmail.com" at bounding box center [163, 374] width 268 height 32
copy div "j555887085@gmail.com"
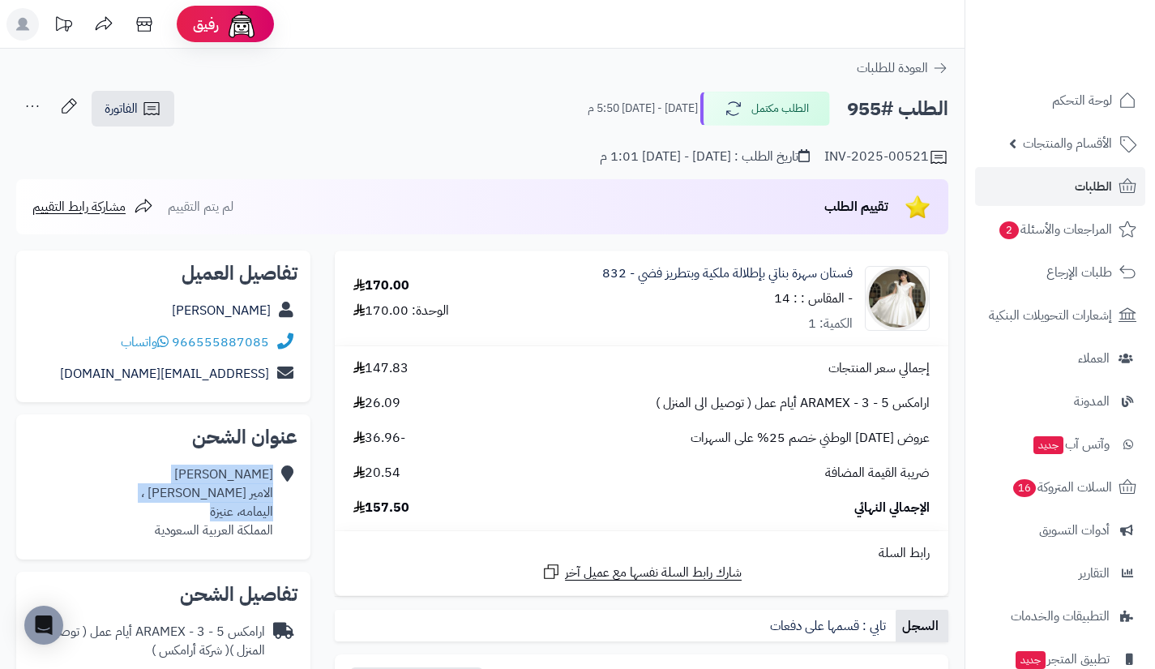
drag, startPoint x: 277, startPoint y: 492, endPoint x: 206, endPoint y: 513, distance: 74.4
click at [206, 513] on div "نجلاء عبدالله الامير فيصل بن بندر ، اليمامه، عنيزة المملكة العربية السعودية" at bounding box center [163, 502] width 268 height 87
copy div "نجلاء عبدالله الامير فيصل بن بندر ، اليمامه، عنيزة"
click at [711, 118] on button "الطلب مكتمل" at bounding box center [765, 108] width 130 height 34
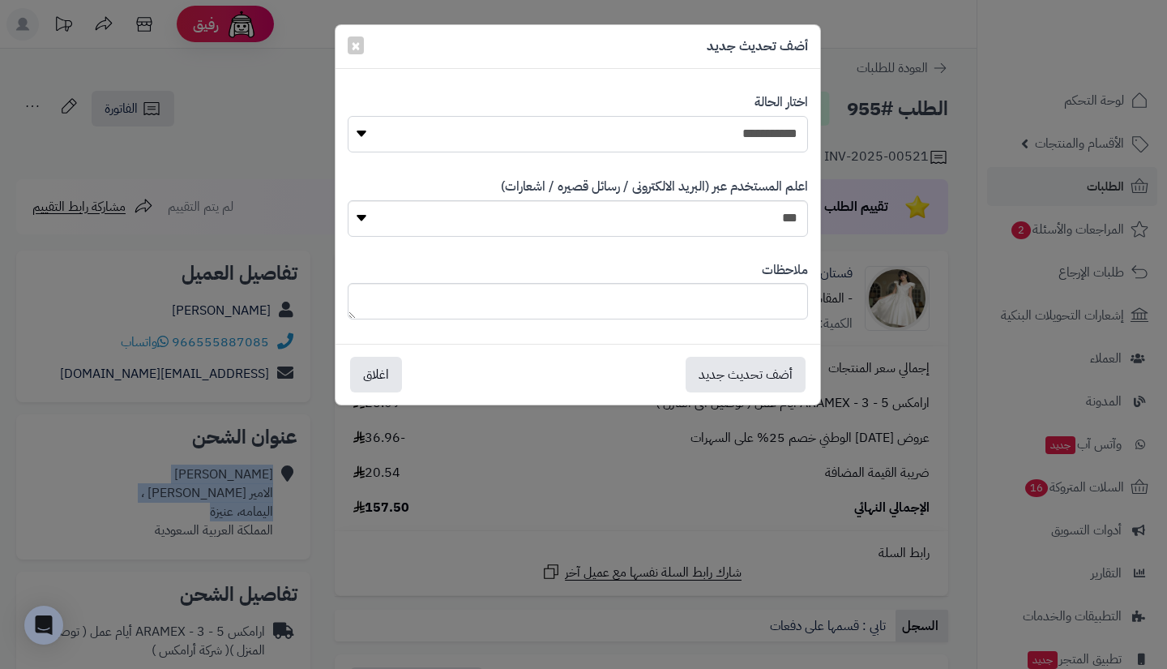
click at [741, 129] on select "**********" at bounding box center [578, 134] width 460 height 36
select select "**"
click at [348, 116] on select "**********" at bounding box center [578, 134] width 460 height 36
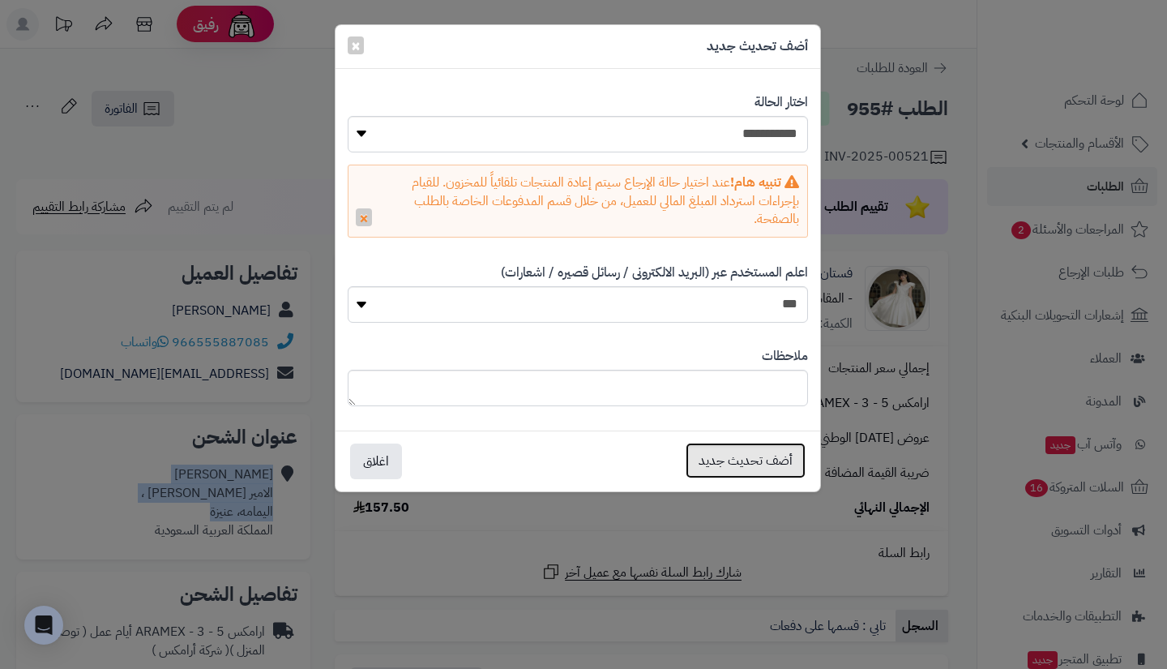
click at [762, 458] on button "أضف تحديث جديد" at bounding box center [746, 461] width 120 height 36
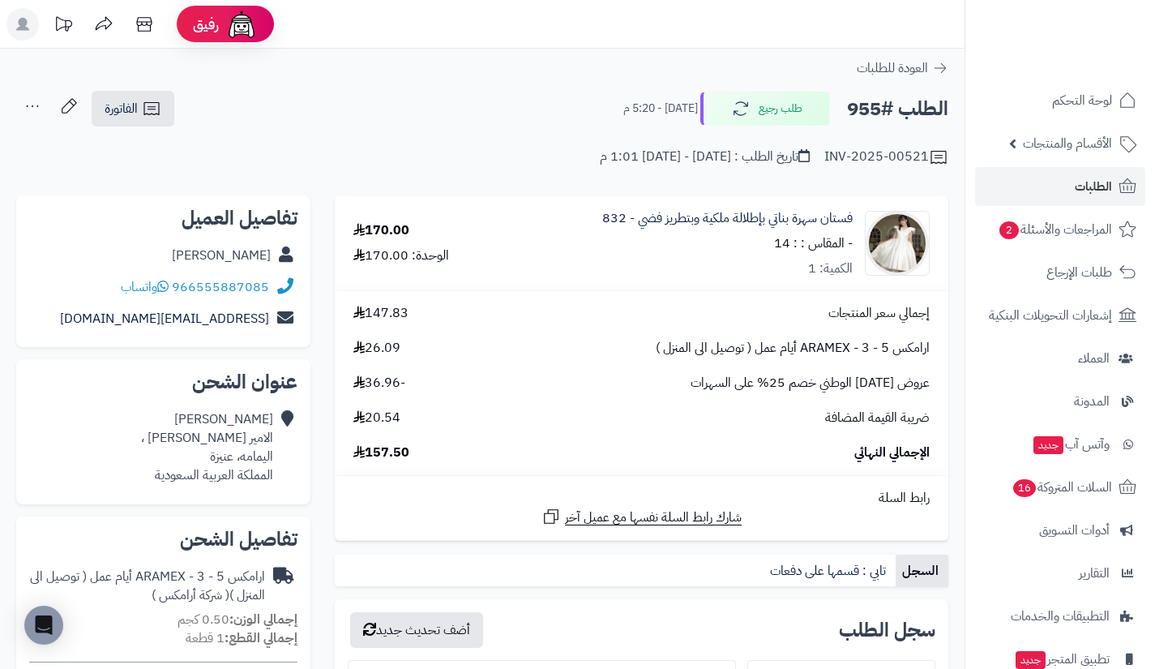
drag, startPoint x: 199, startPoint y: 246, endPoint x: 271, endPoint y: 263, distance: 74.0
click at [271, 263] on div "نجلاء عبدالله" at bounding box center [163, 256] width 268 height 32
copy link "نجلاء عبدالله"
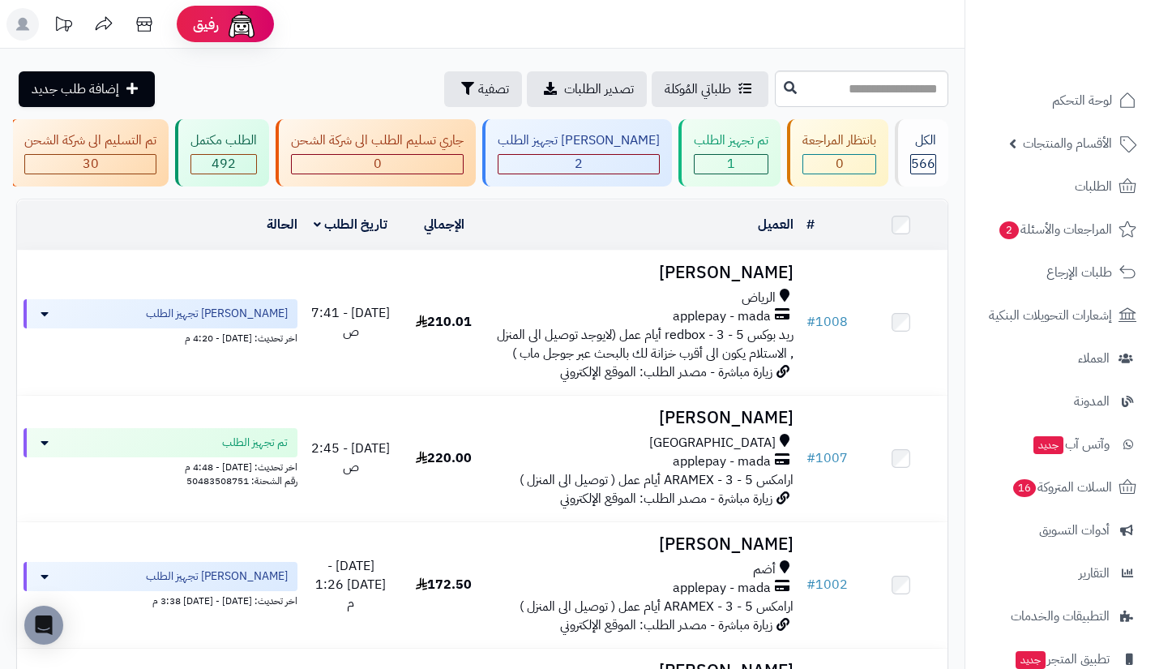
scroll to position [0, -247]
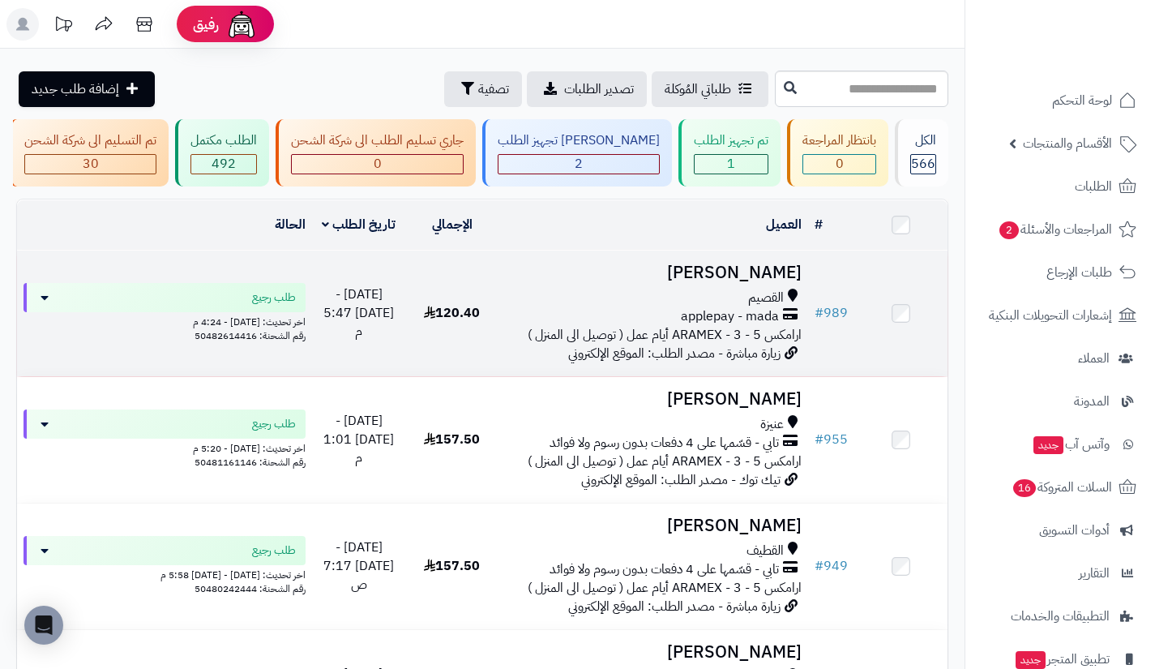
click at [769, 321] on span "applepay - mada" at bounding box center [730, 316] width 98 height 19
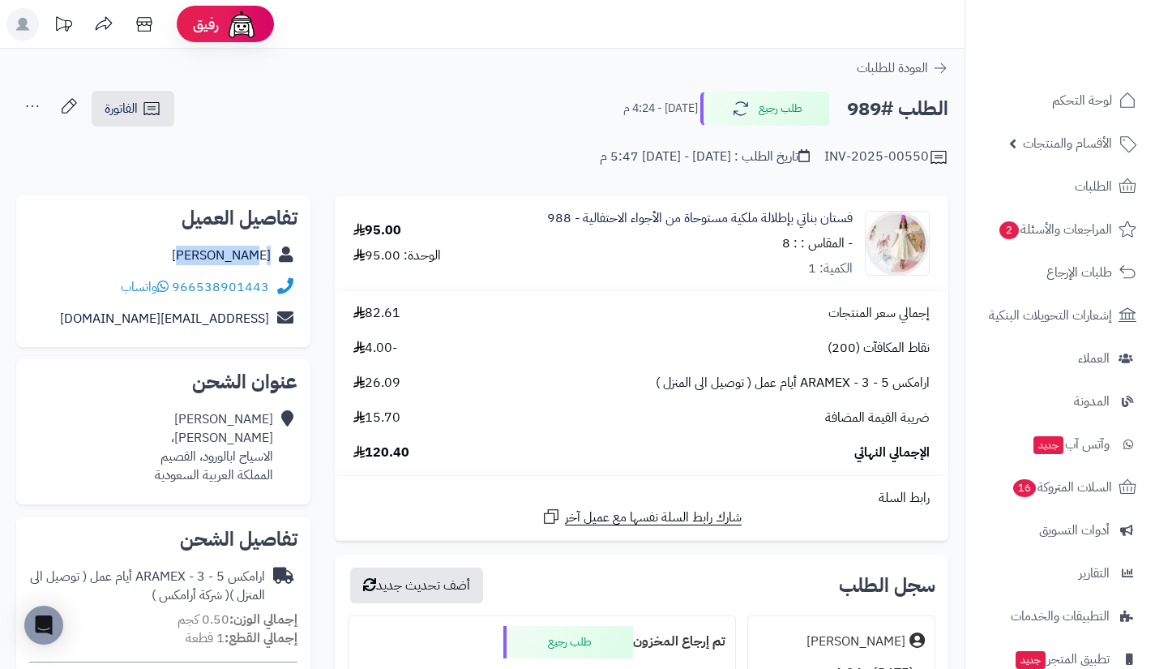
drag, startPoint x: 179, startPoint y: 246, endPoint x: 284, endPoint y: 267, distance: 106.5
click at [284, 267] on div "Remy Hamad" at bounding box center [163, 256] width 268 height 32
copy div "Remy Hamad"
drag, startPoint x: 274, startPoint y: 301, endPoint x: 259, endPoint y: 283, distance: 23.6
click at [259, 283] on div "966538901443 واتساب" at bounding box center [163, 288] width 268 height 32
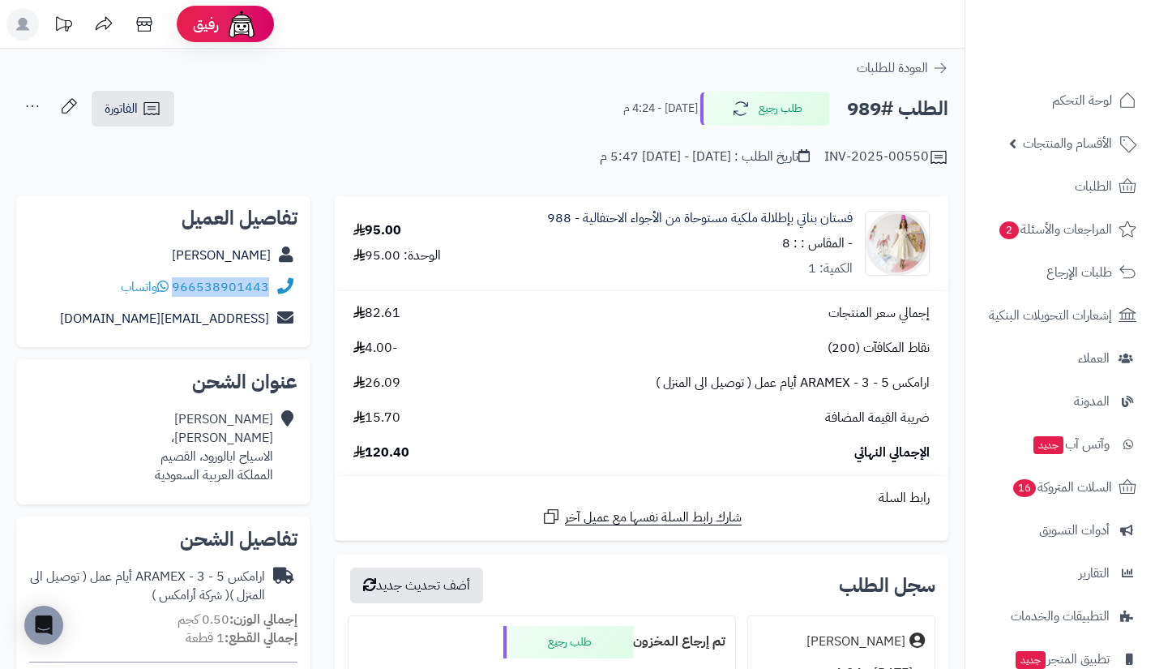
copy div "966538901443"
drag, startPoint x: 276, startPoint y: 438, endPoint x: 159, endPoint y: 459, distance: 118.6
click at [159, 459] on div "Remy Hamad الملك عبدالعزيز، الاسياح ابالورود، القصيم المملكة العربية السعودية" at bounding box center [163, 447] width 268 height 87
copy div "Remy Hamad الملك عبدالعزيز، الاسياح ابالورود، القصيم"
drag, startPoint x: 272, startPoint y: 323, endPoint x: 259, endPoint y: 317, distance: 14.9
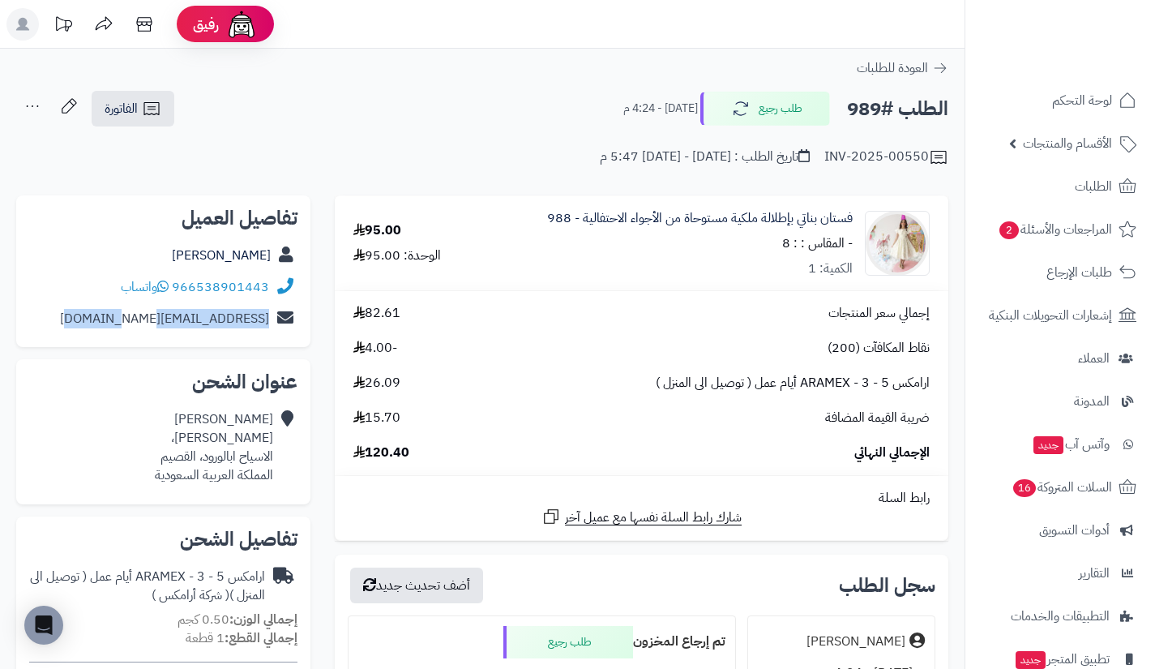
click at [259, 317] on div "Reema_1998ha@hotmail.com" at bounding box center [163, 319] width 268 height 32
copy div "Reema_1998ha@hotmail.com"
drag, startPoint x: 178, startPoint y: 246, endPoint x: 272, endPoint y: 256, distance: 94.6
click at [272, 256] on div "Remy Hamad" at bounding box center [163, 256] width 268 height 32
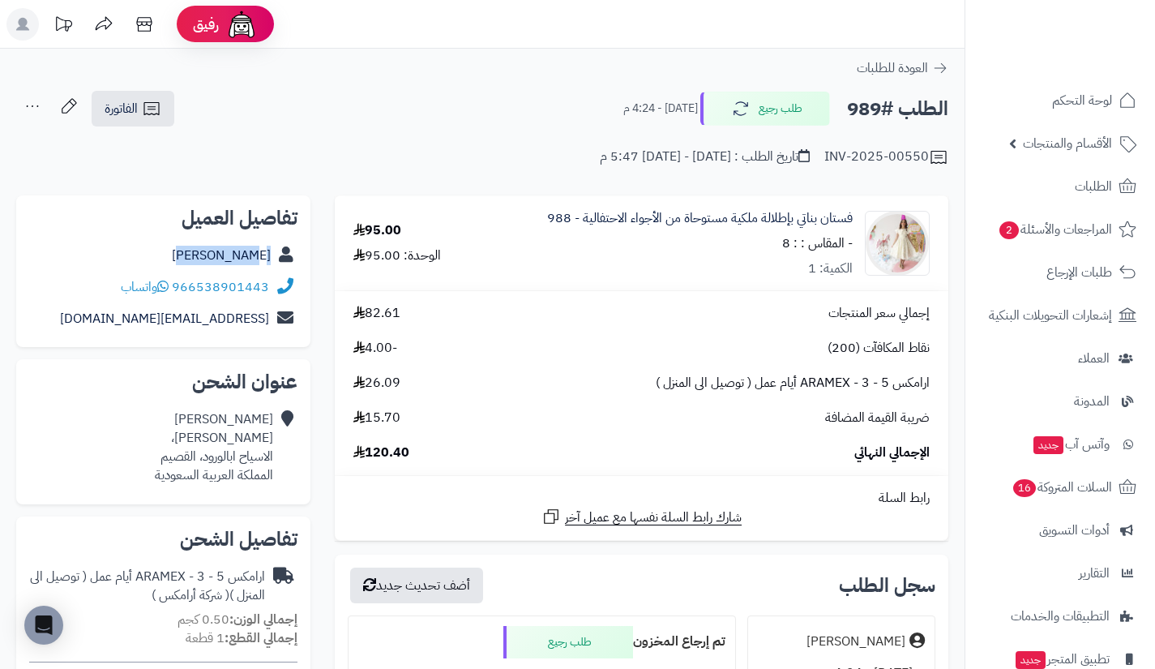
copy link "Remy Hamad"
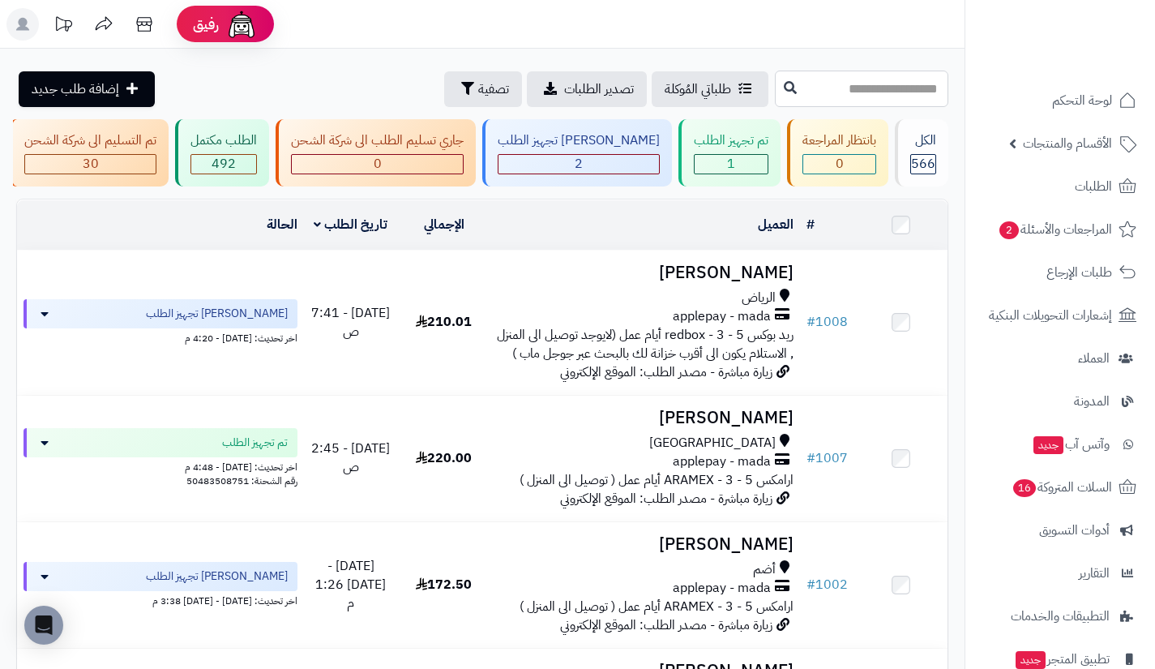
click at [777, 82] on input "text" at bounding box center [861, 89] width 173 height 36
type input "***"
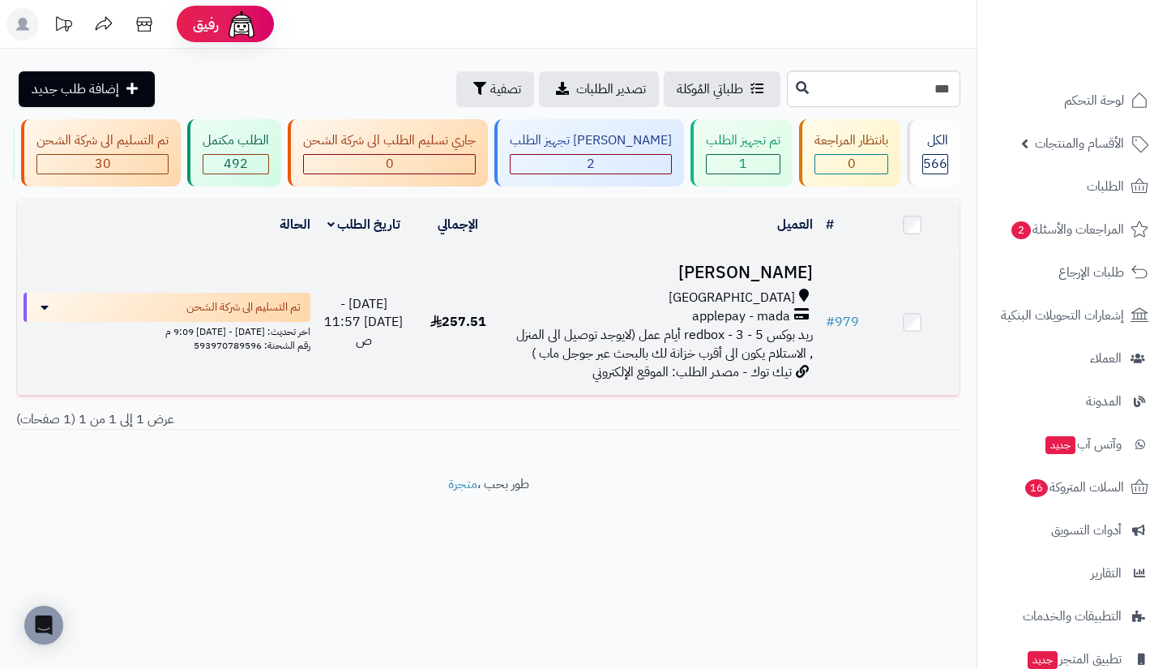
click at [772, 349] on span "ريد بوكس redbox - 3 - 5 أيام عمل (لايوجد توصيل الى المنزل , الاستلام يكون الى أ…" at bounding box center [664, 344] width 297 height 38
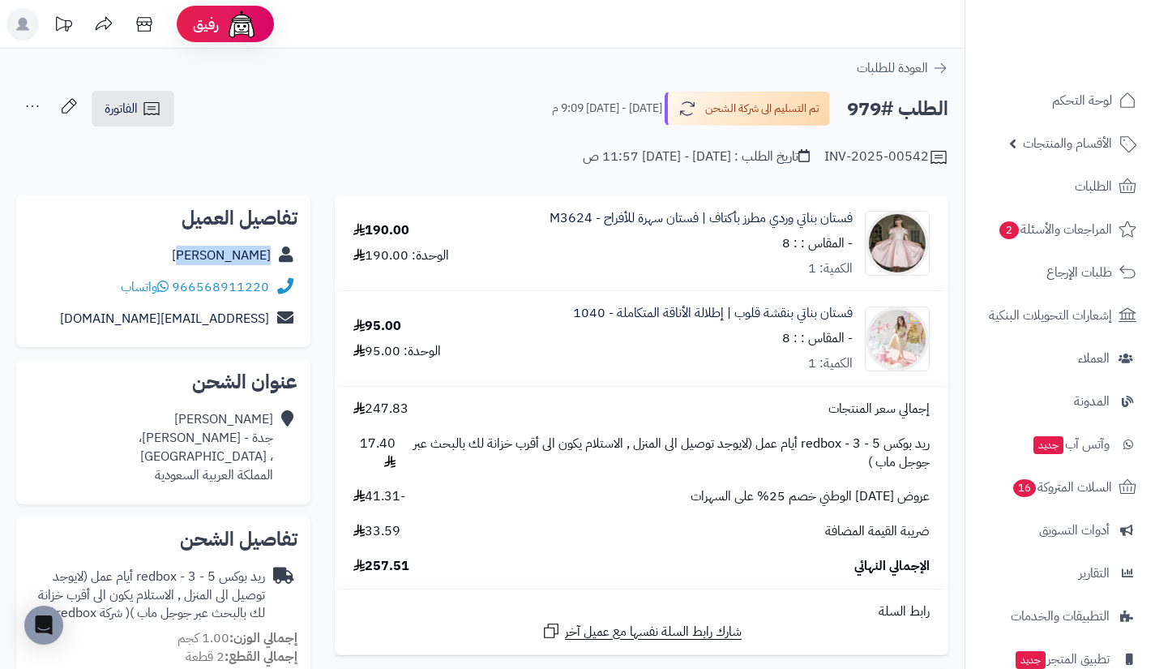
drag, startPoint x: 195, startPoint y: 249, endPoint x: 274, endPoint y: 257, distance: 79.1
click at [274, 257] on div "Rana Jahlan" at bounding box center [163, 256] width 268 height 32
copy div "Rana Jahlan"
drag, startPoint x: 270, startPoint y: 299, endPoint x: 202, endPoint y: 285, distance: 69.6
click at [202, 285] on div "966568911220 واتساب" at bounding box center [163, 288] width 268 height 32
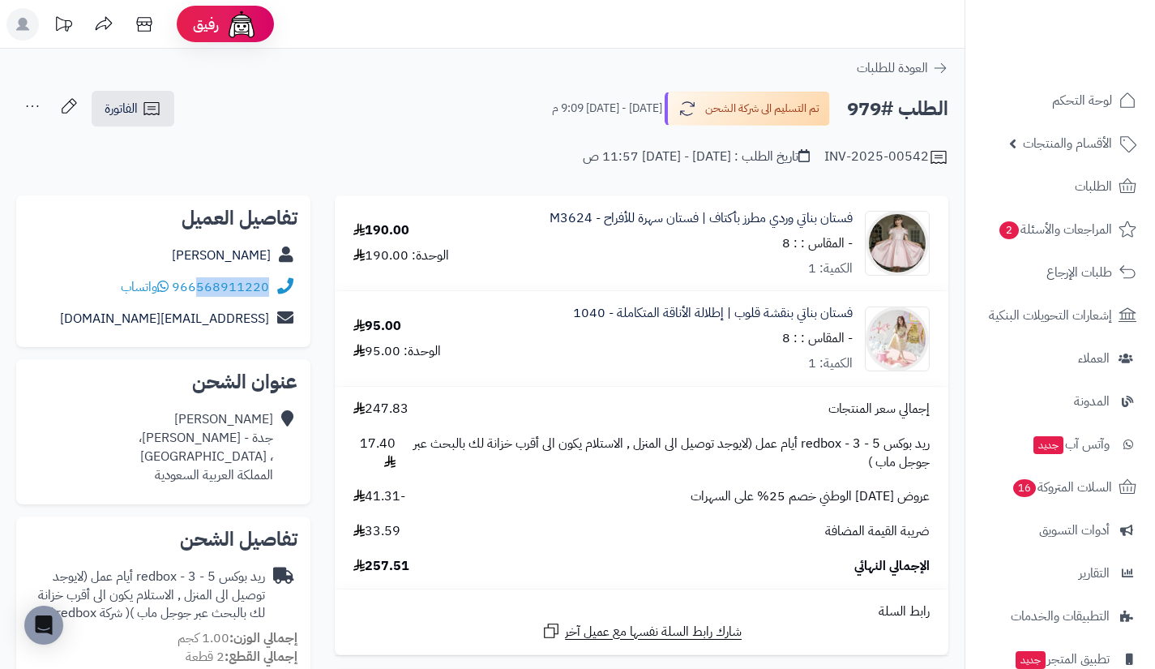
copy link "568911220"
drag, startPoint x: 128, startPoint y: 328, endPoint x: 272, endPoint y: 324, distance: 144.4
click at [272, 324] on div "jahlanrana@gmail.com" at bounding box center [163, 319] width 268 height 32
copy div "jahlanrana@gmail.com"
drag, startPoint x: 274, startPoint y: 435, endPoint x: 213, endPoint y: 462, distance: 66.8
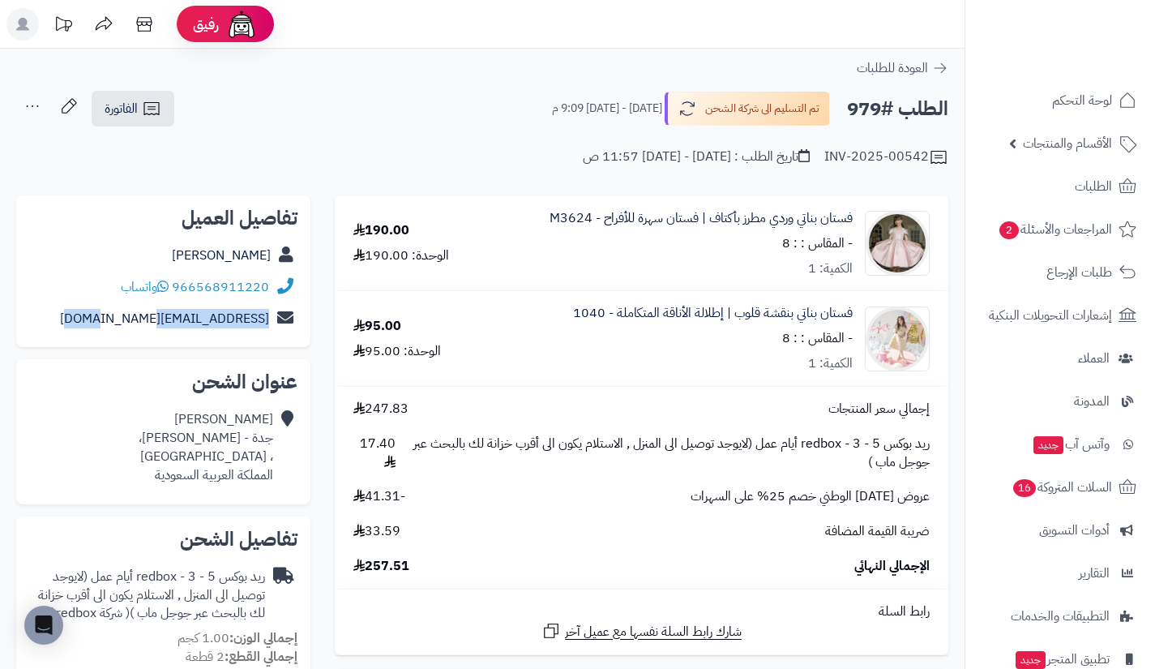
click at [213, 462] on div "Rana Jahlan جدة - Bani malek - Abdul Karem Juhaiman، ، جدة المملكة العربية السع…" at bounding box center [163, 447] width 268 height 87
copy div "جدة - Bani malek - Abdul Karem Juhaiman،"
drag, startPoint x: 184, startPoint y: 253, endPoint x: 269, endPoint y: 254, distance: 85.1
click at [269, 254] on div "Rana Jahlan" at bounding box center [163, 256] width 268 height 32
copy link "Rana Jahlan"
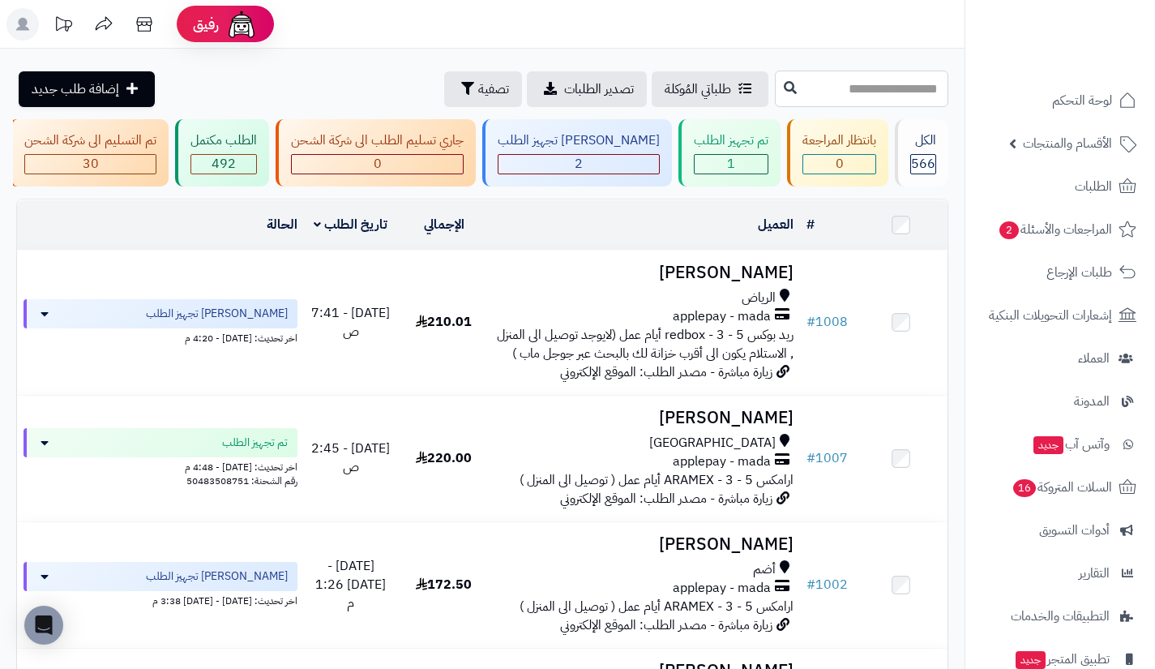
click at [820, 93] on input "text" at bounding box center [861, 89] width 173 height 36
type input "***"
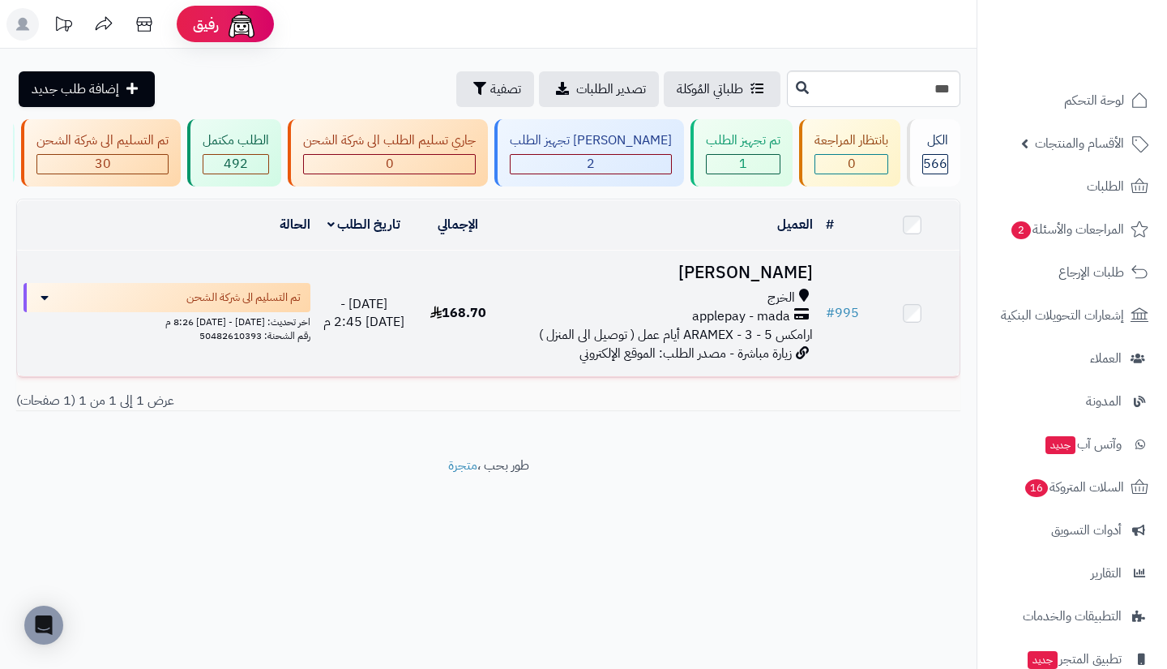
click at [781, 307] on span "الخرج" at bounding box center [782, 298] width 28 height 19
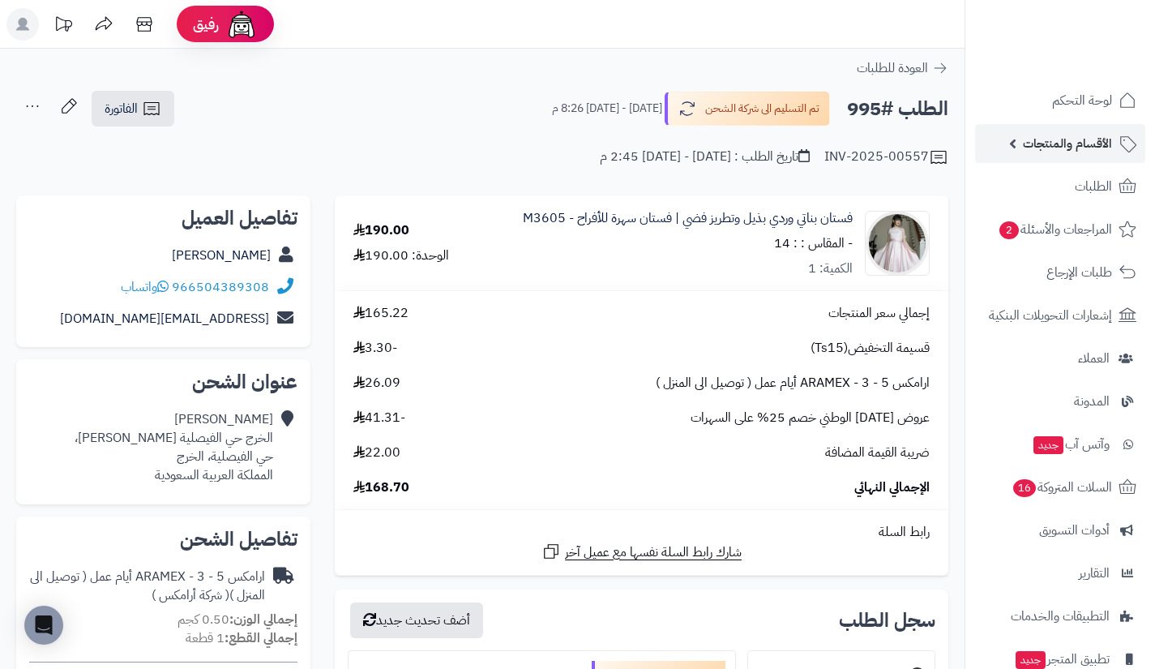
click at [1047, 141] on span "الأقسام والمنتجات" at bounding box center [1067, 143] width 89 height 23
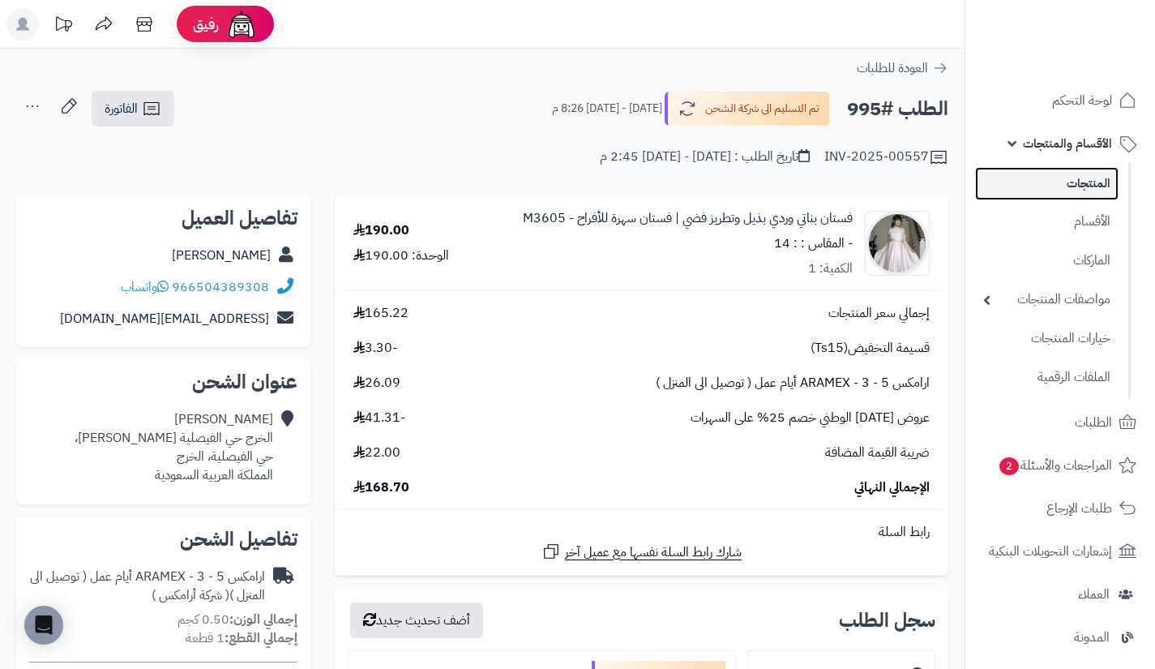
click at [1043, 185] on link "المنتجات" at bounding box center [1046, 183] width 143 height 33
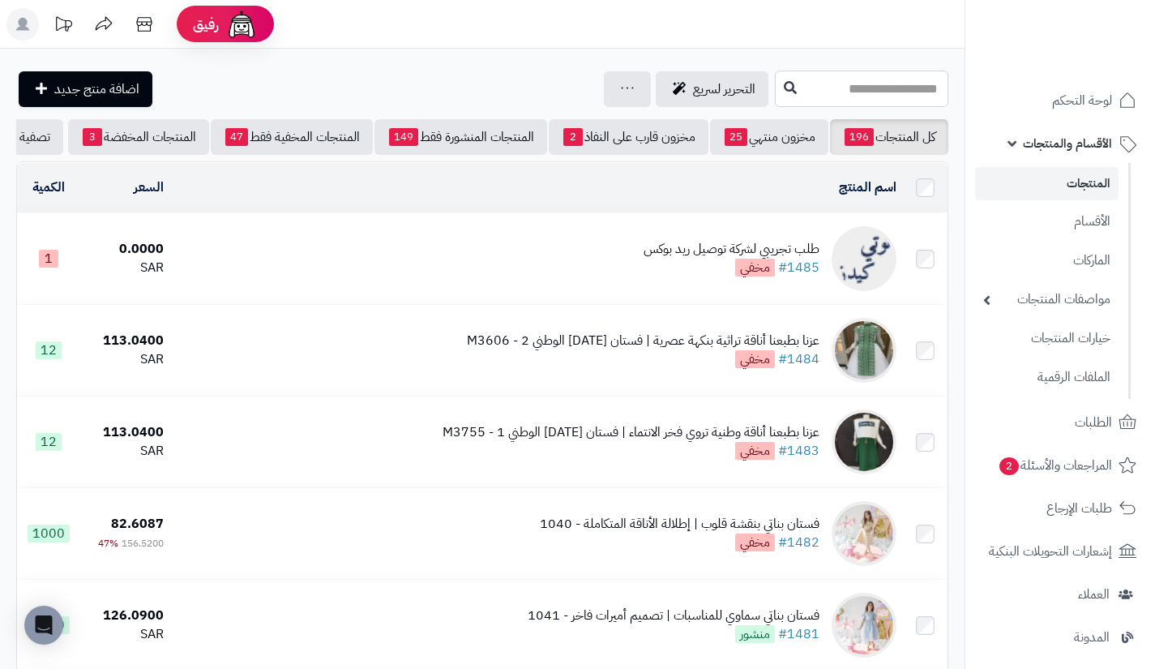
click at [866, 97] on input "text" at bounding box center [861, 89] width 173 height 36
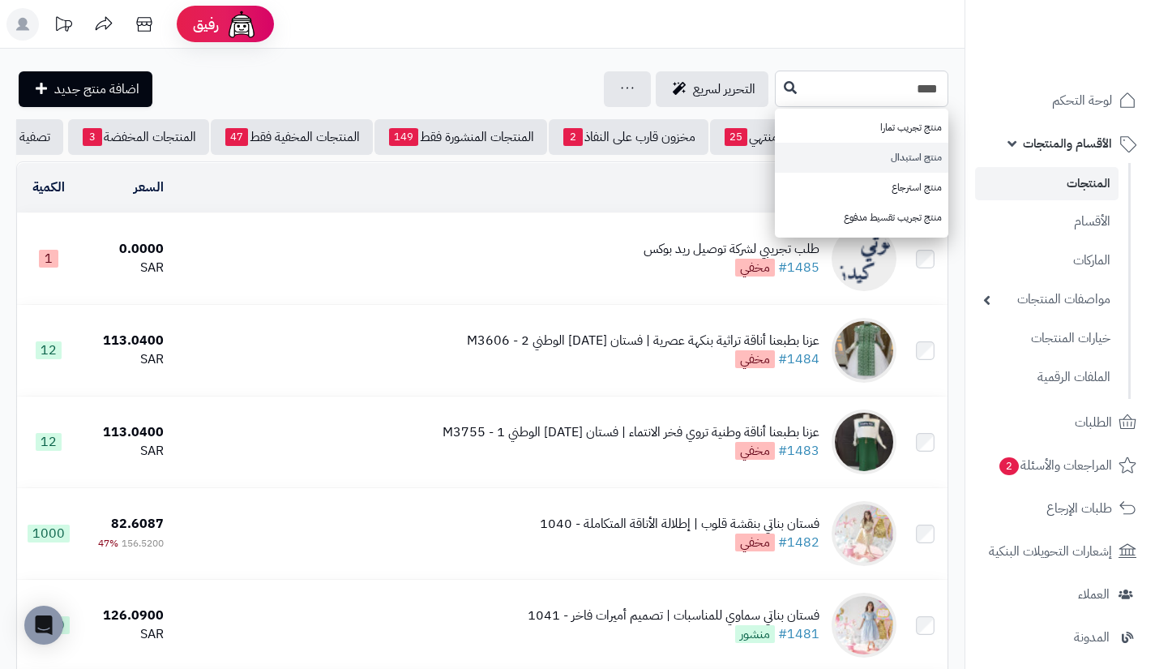
type input "****"
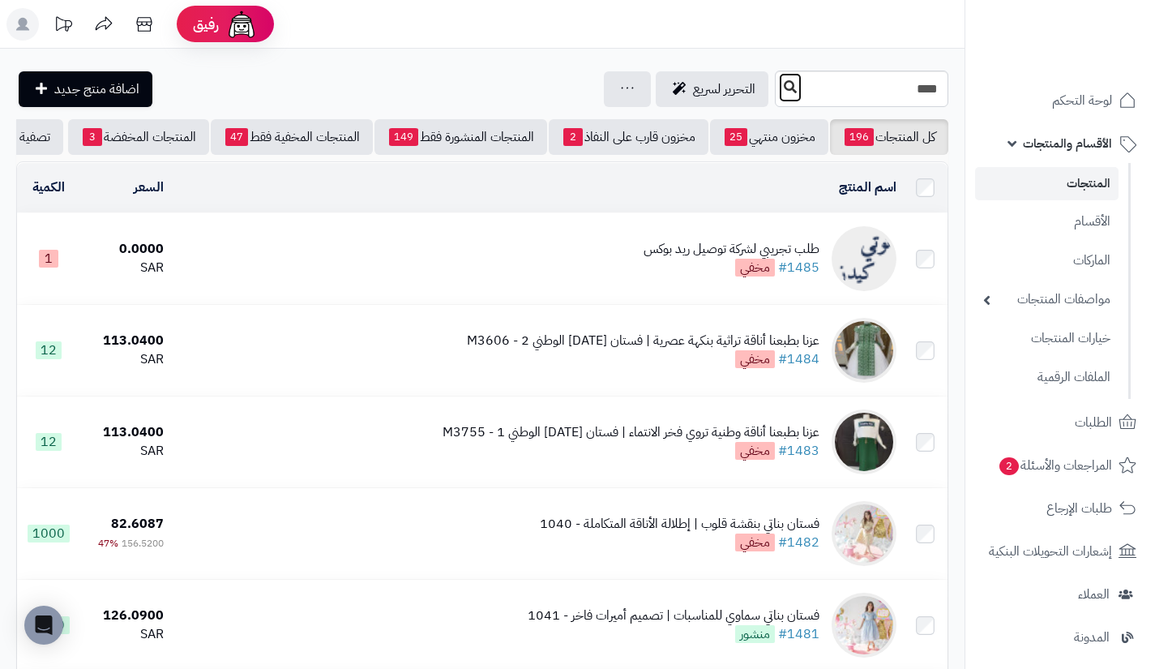
click at [778, 96] on button at bounding box center [790, 87] width 24 height 31
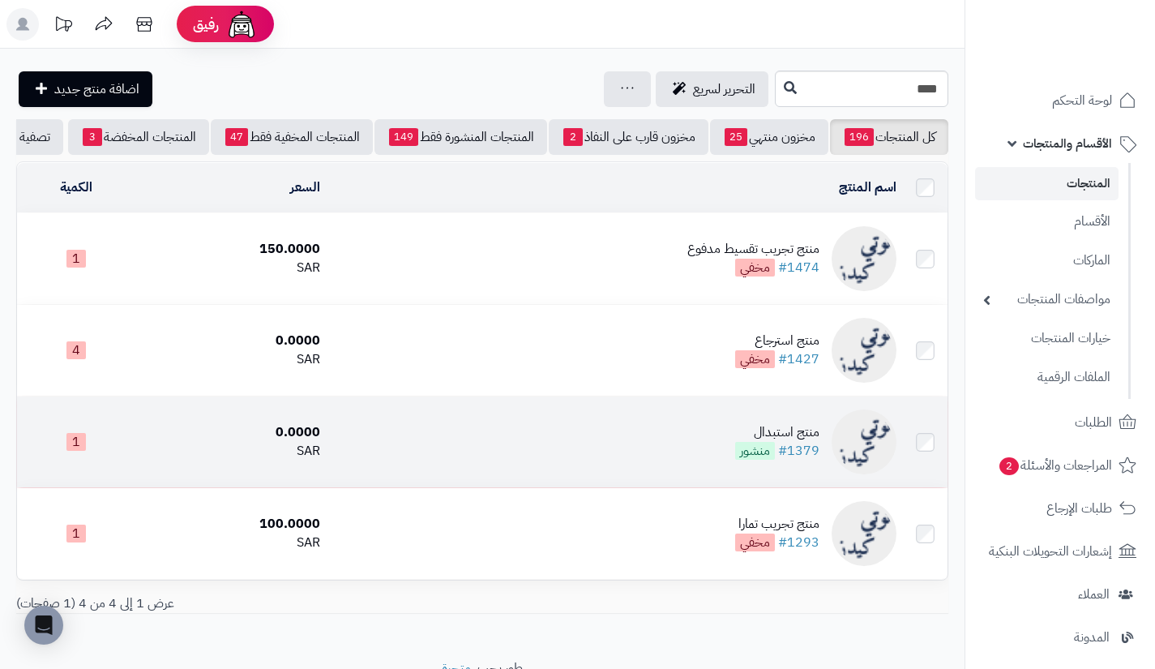
click at [803, 442] on div "منتج استبدال" at bounding box center [777, 432] width 84 height 19
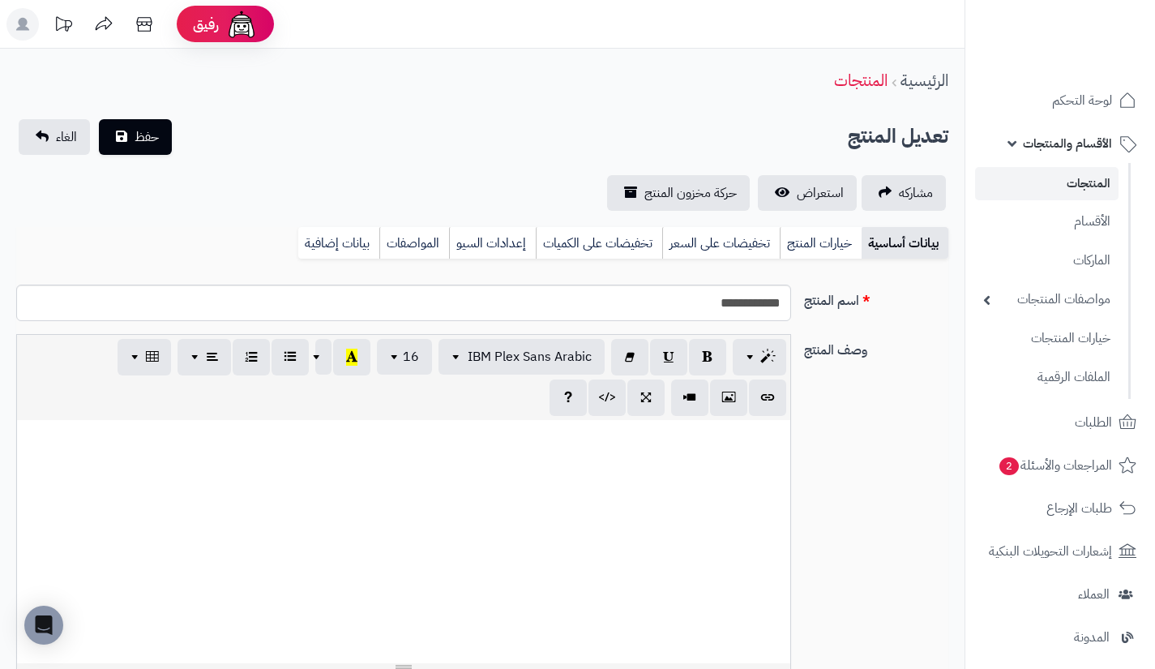
select select
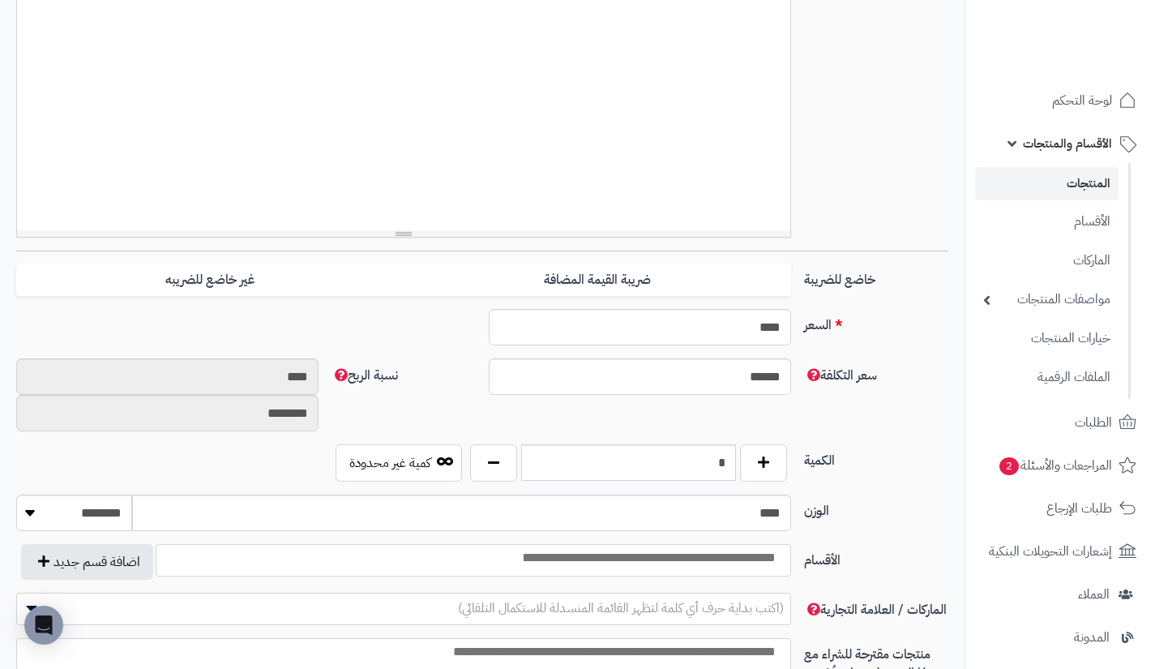
scroll to position [434, 0]
click at [764, 445] on button "button" at bounding box center [763, 461] width 47 height 37
type input "*"
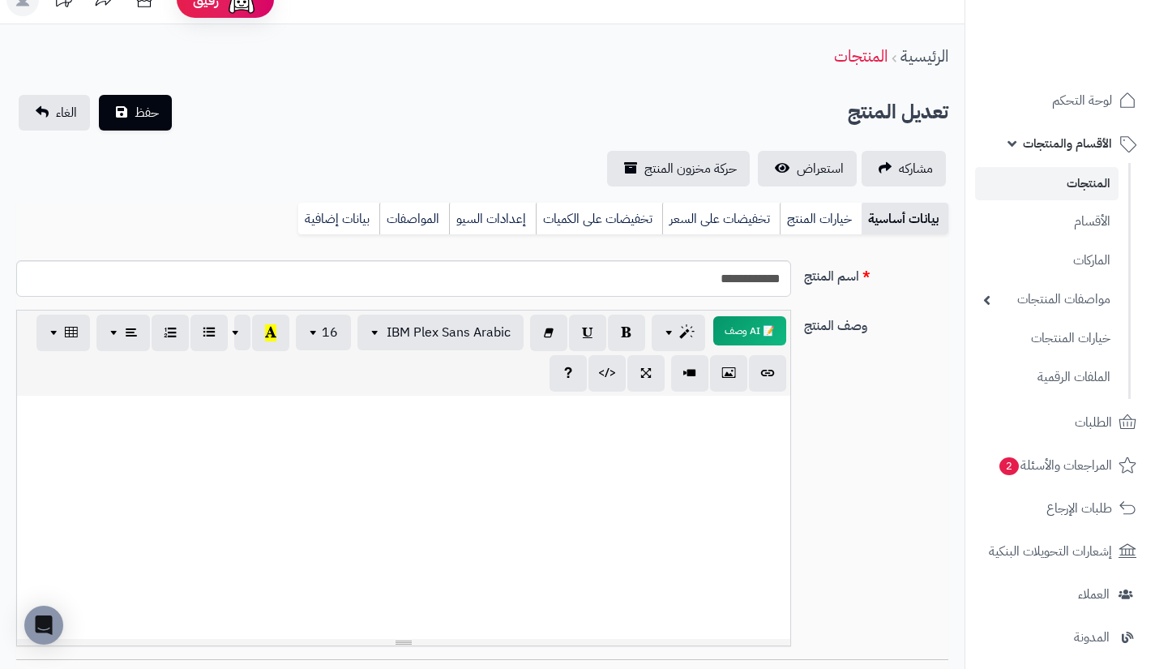
scroll to position [0, 0]
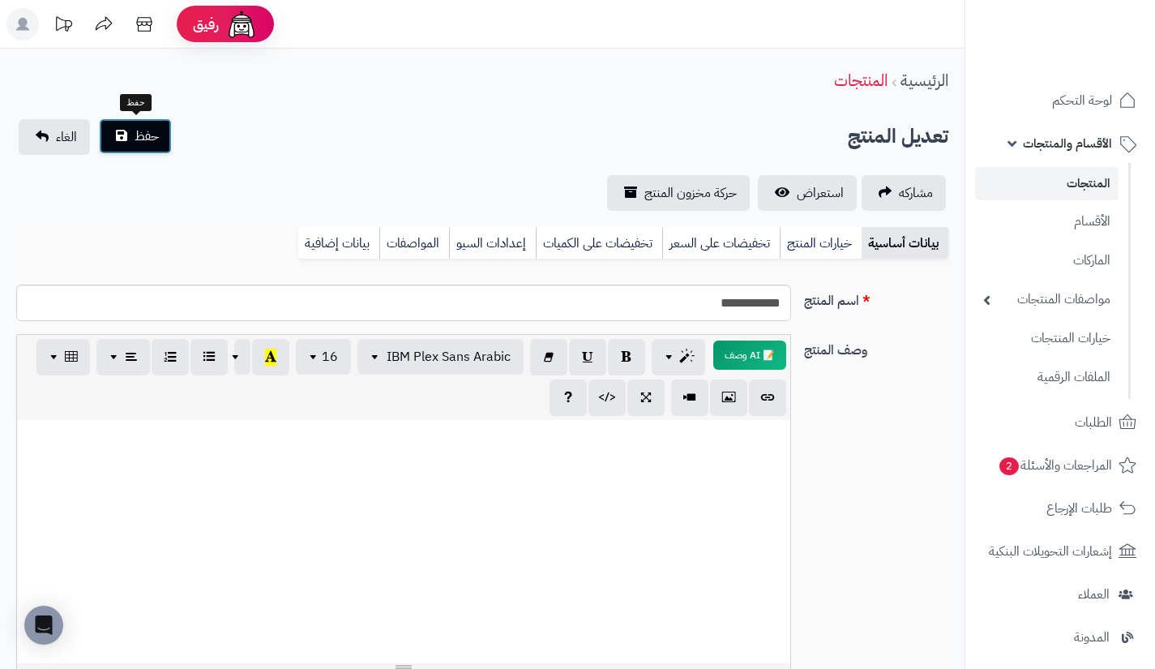
click at [150, 122] on button "حفظ" at bounding box center [135, 136] width 73 height 36
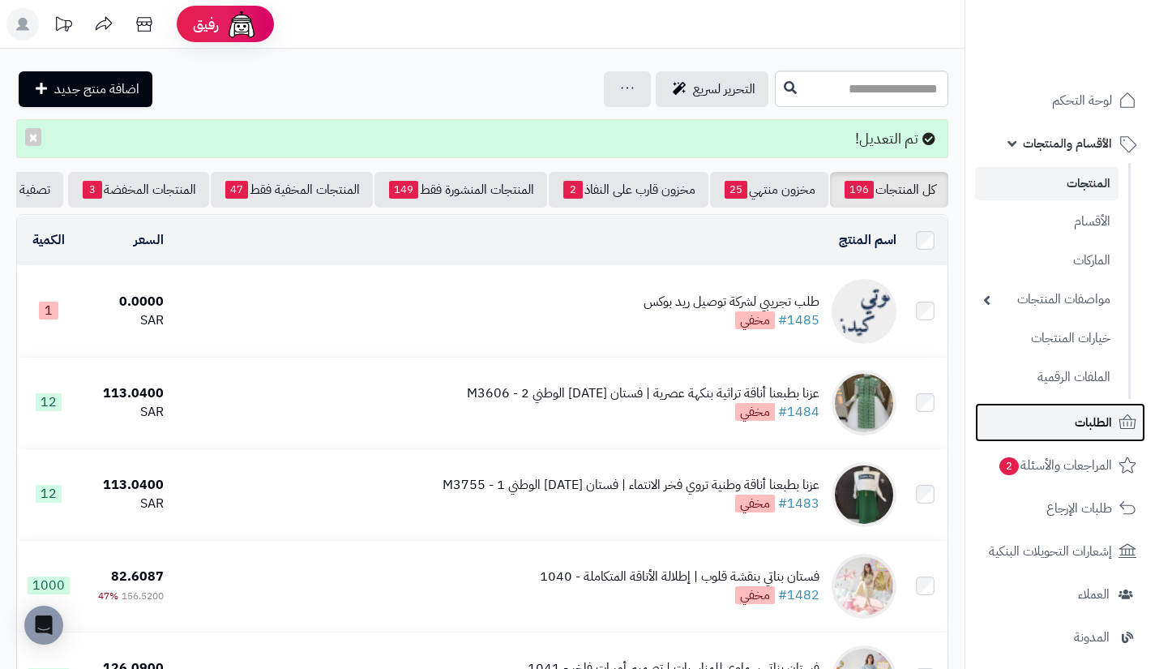
click at [1044, 414] on link "الطلبات" at bounding box center [1060, 422] width 170 height 39
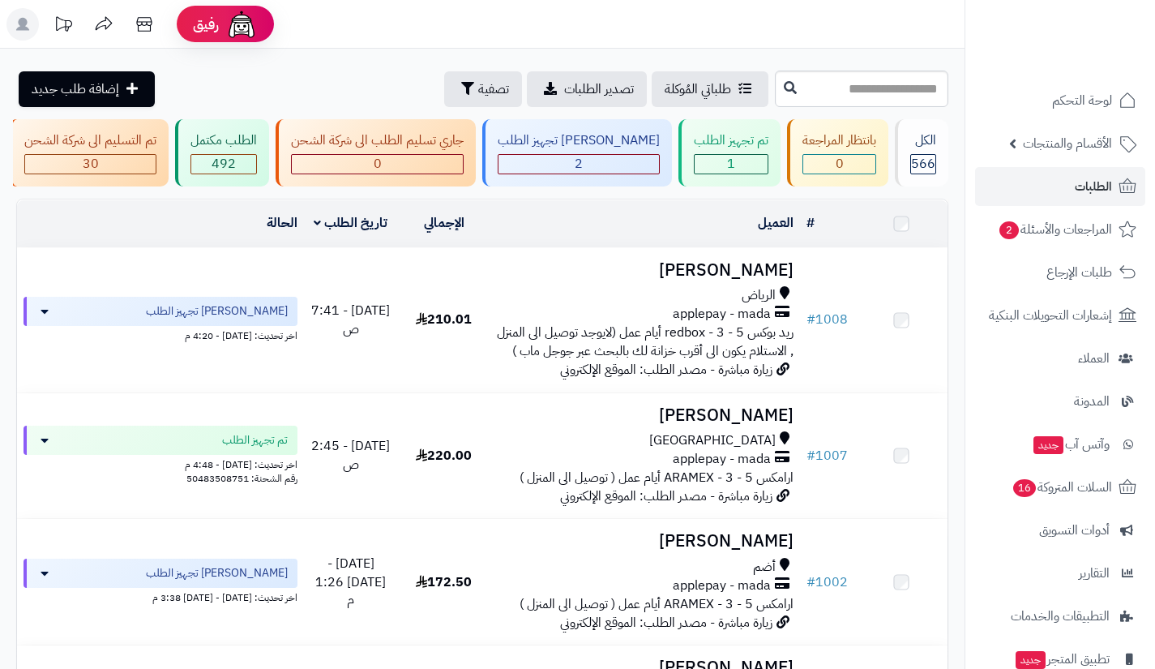
click at [800, 90] on input "text" at bounding box center [861, 89] width 173 height 36
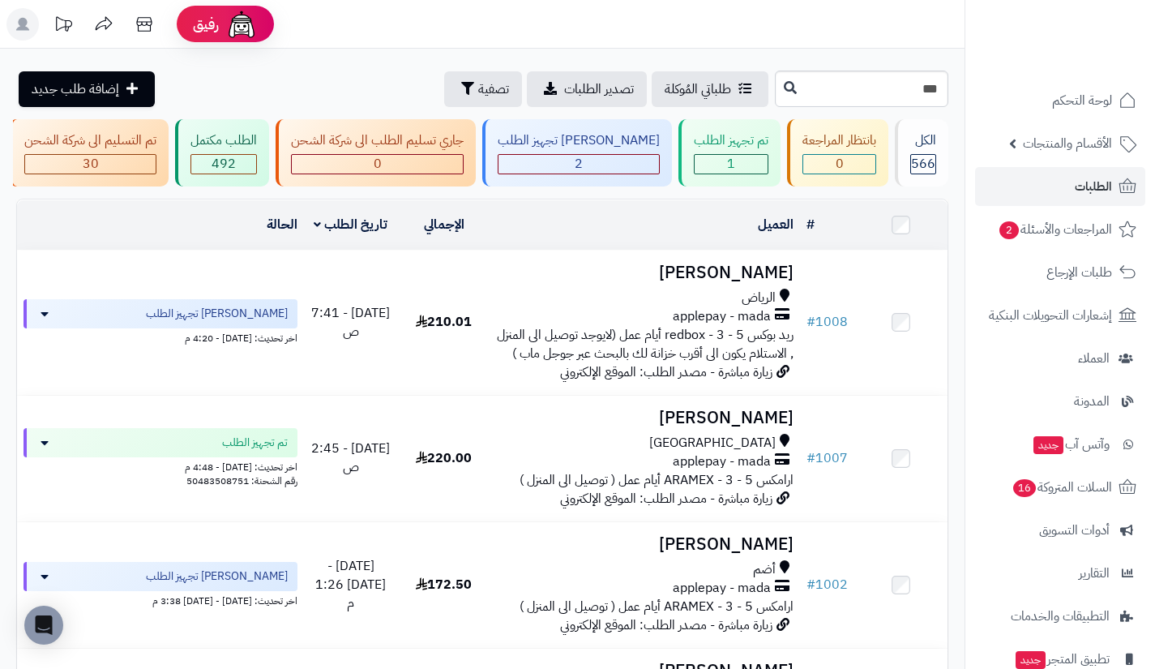
type input "***"
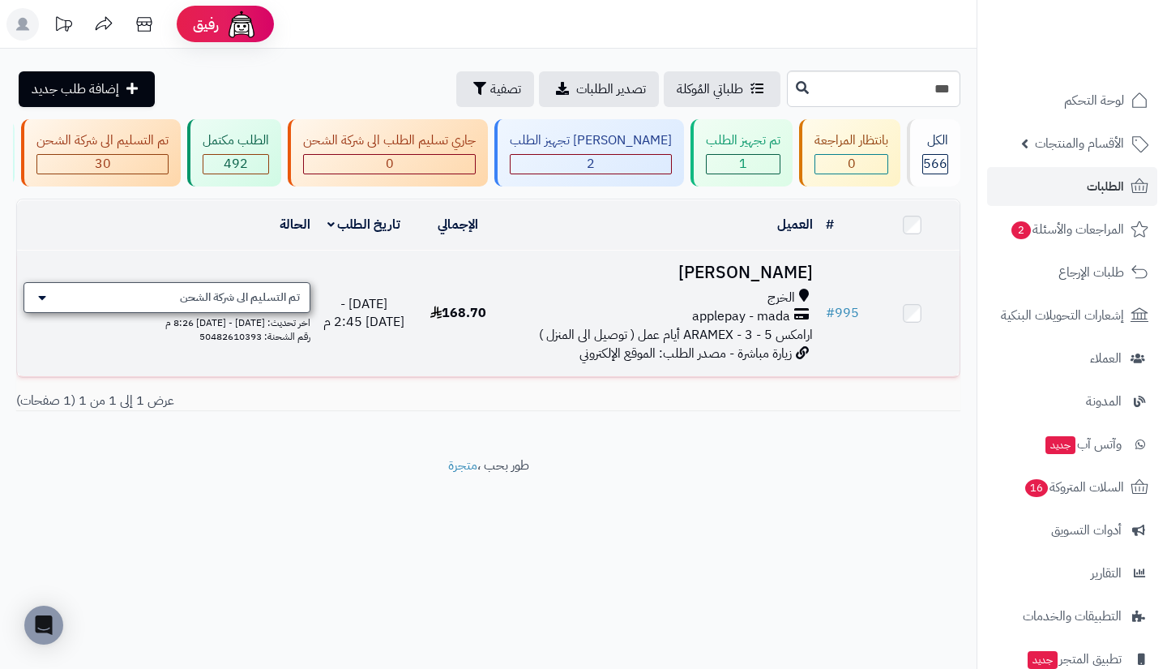
click at [263, 306] on span "تم التسليم الى شركة الشحن" at bounding box center [240, 297] width 120 height 16
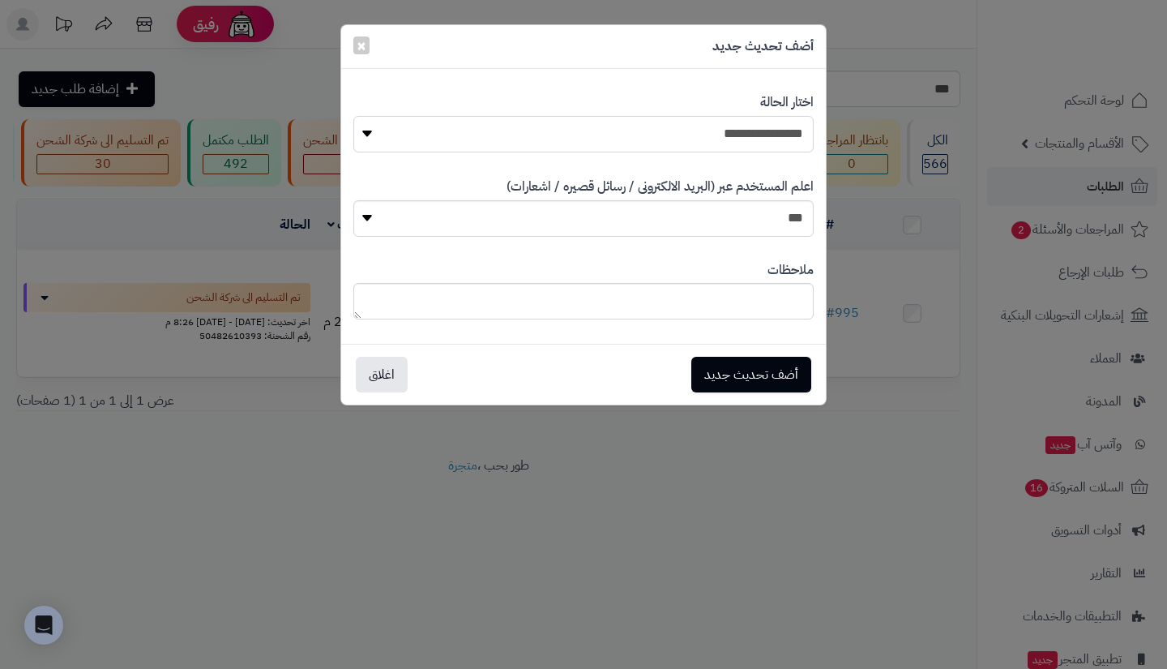
click at [627, 135] on select "**********" at bounding box center [583, 134] width 460 height 36
select select "**"
click at [353, 116] on select "**********" at bounding box center [583, 134] width 460 height 36
click at [780, 379] on button "أضف تحديث جديد" at bounding box center [752, 374] width 120 height 36
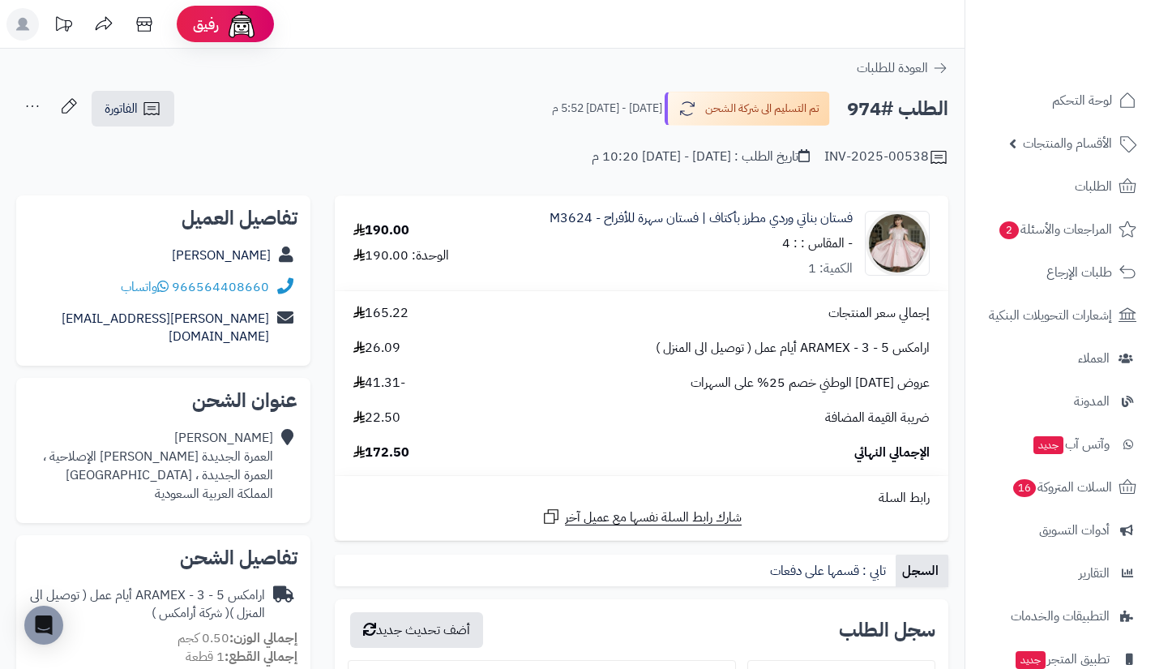
scroll to position [42, 0]
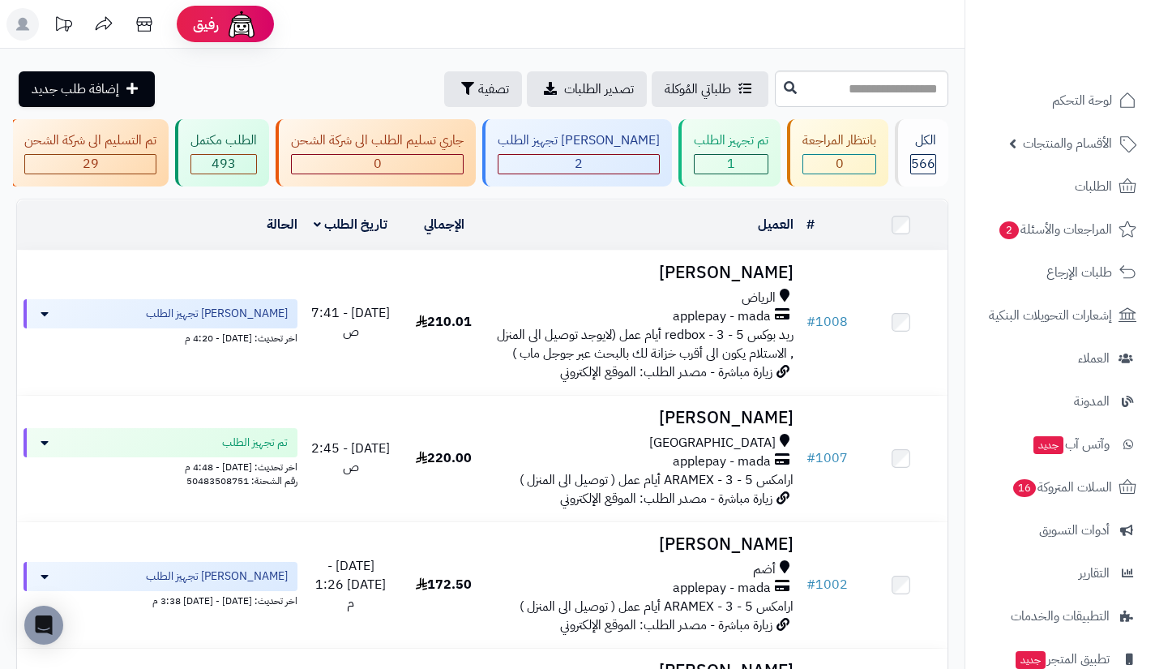
scroll to position [0, -247]
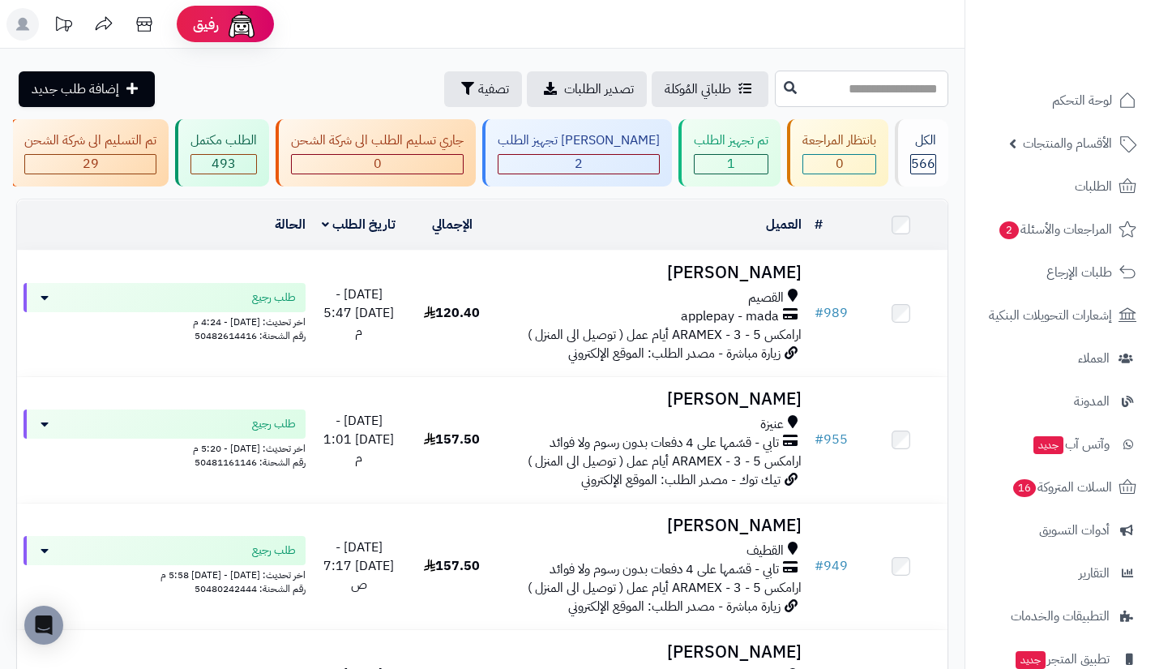
click at [872, 86] on input "text" at bounding box center [861, 89] width 173 height 36
type input "***"
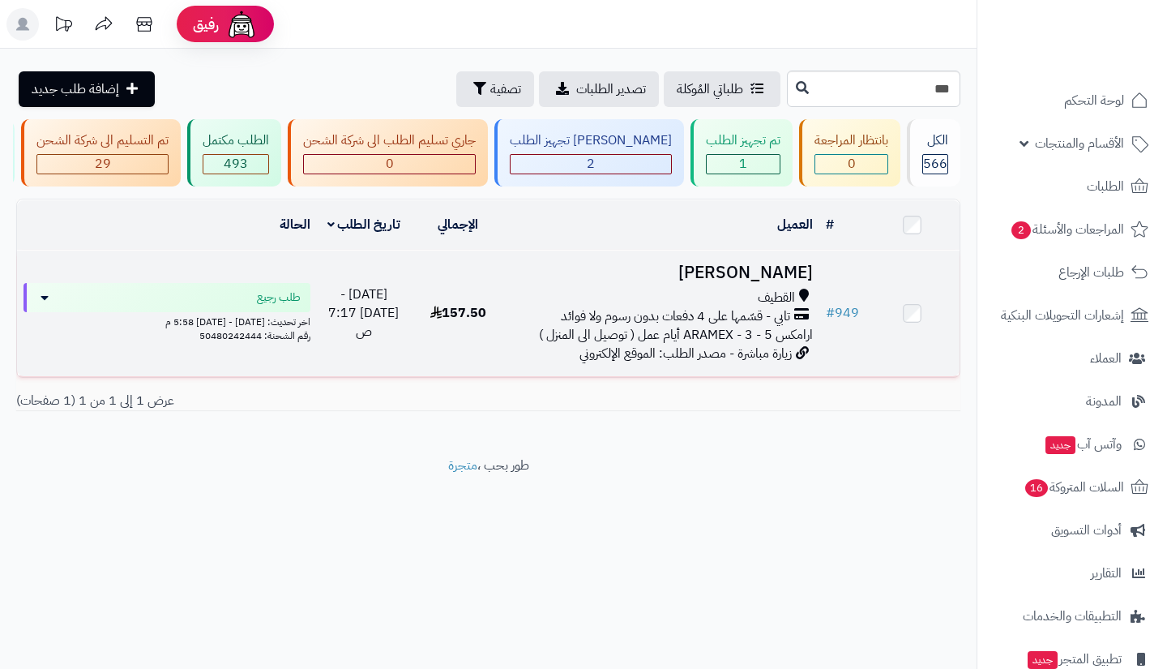
click at [771, 307] on span "القطيف" at bounding box center [776, 298] width 37 height 19
click at [615, 307] on div "القطيف" at bounding box center [662, 298] width 301 height 19
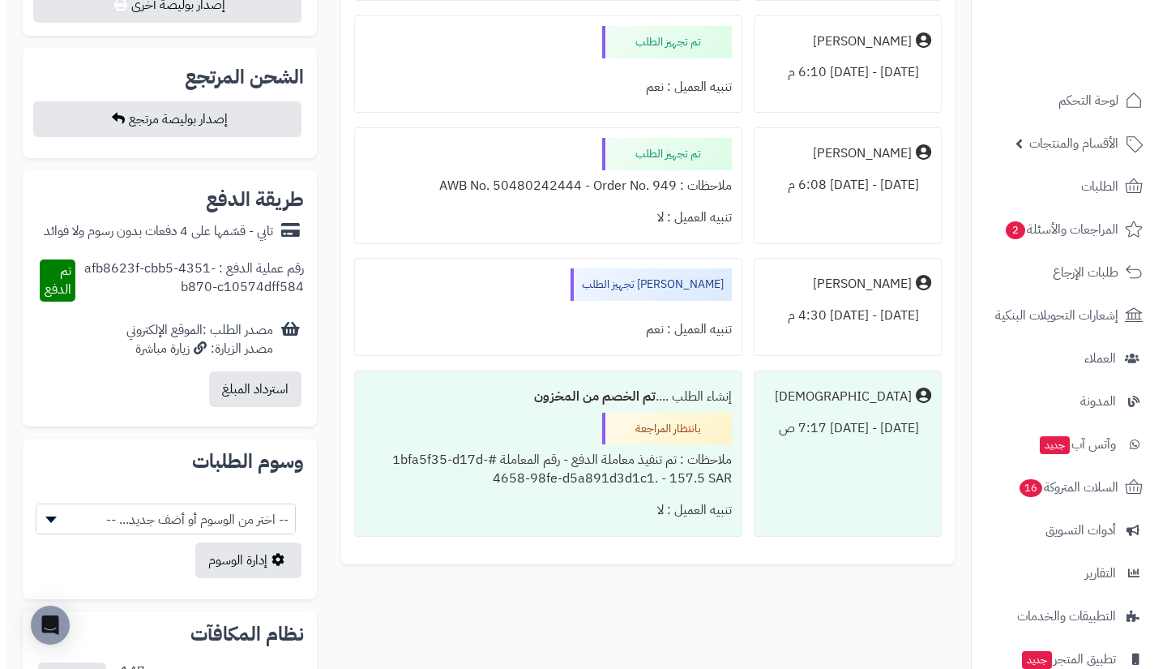
scroll to position [1017, 0]
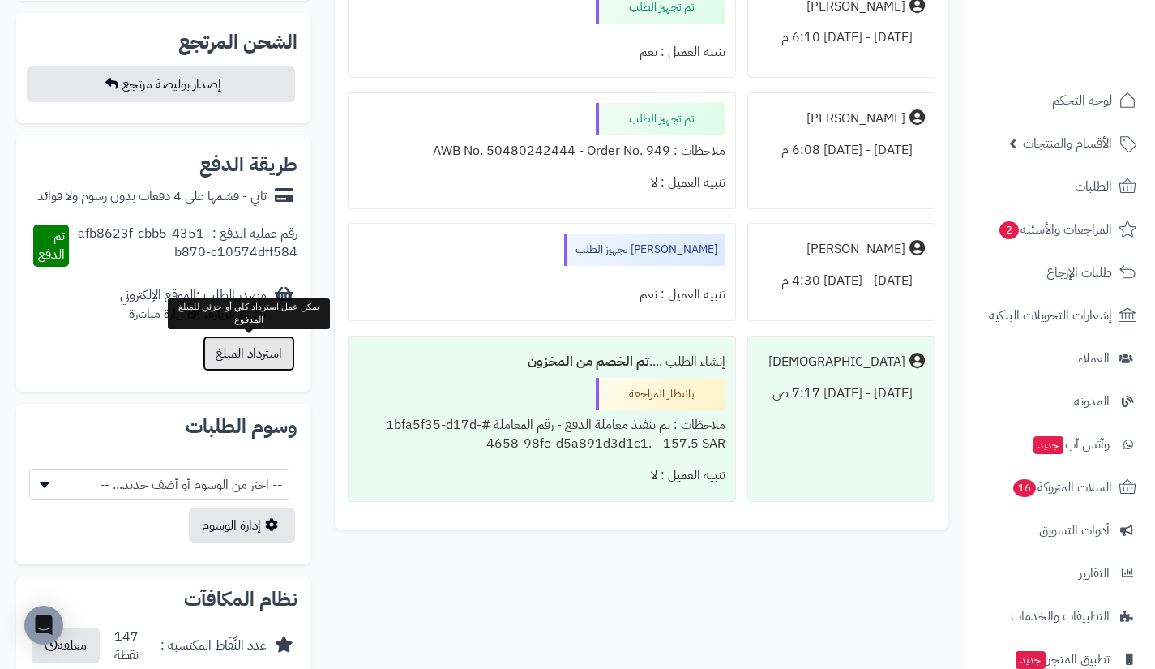
click at [269, 347] on button "استرداد المبلغ" at bounding box center [249, 354] width 92 height 36
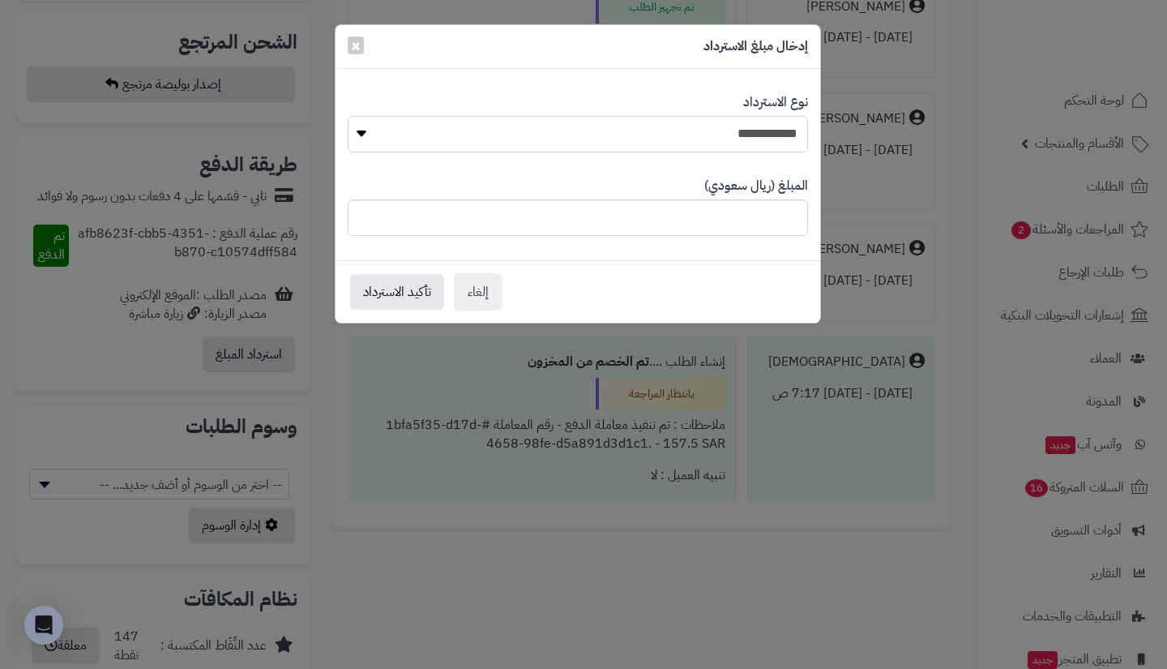
click at [583, 140] on select "**********" at bounding box center [578, 134] width 460 height 36
select select "*"
click at [348, 116] on select "**********" at bounding box center [578, 134] width 460 height 36
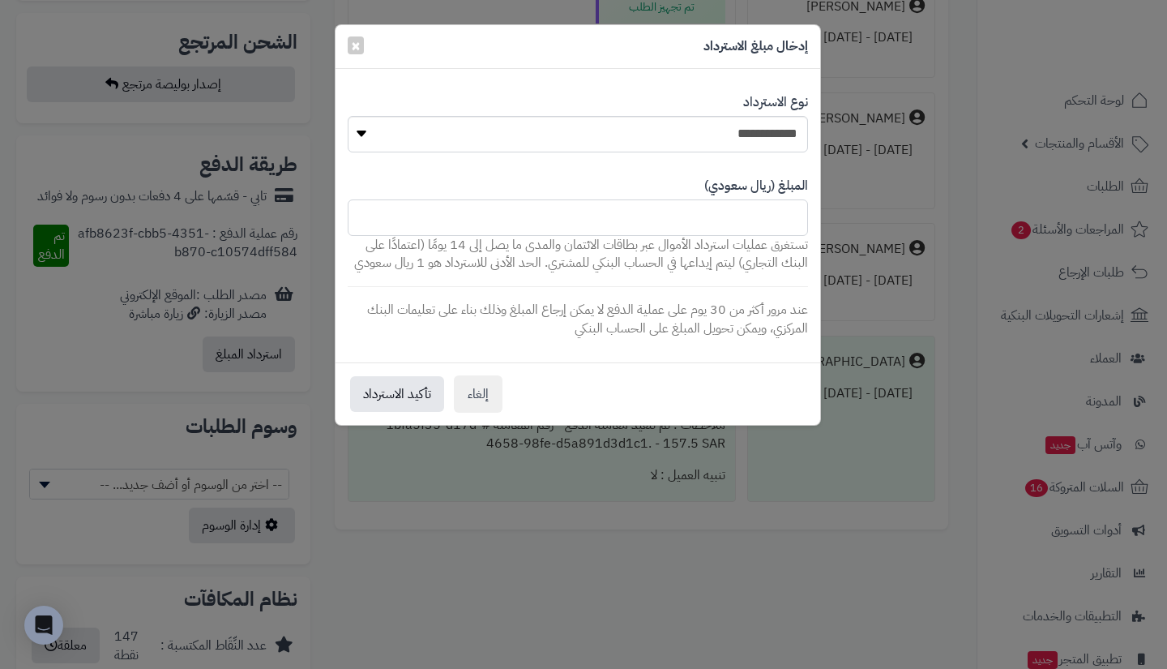
click at [675, 210] on input "*****" at bounding box center [578, 217] width 460 height 36
type input "***"
type input "******"
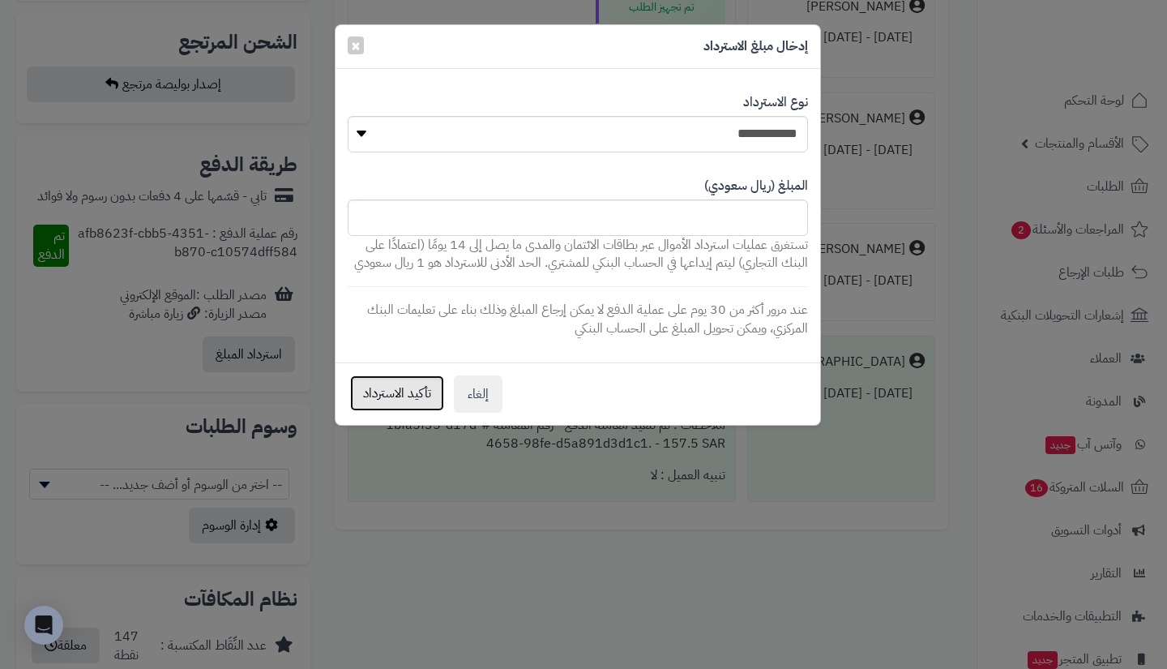
click at [405, 392] on button "تأكيد الاسترداد" at bounding box center [397, 393] width 94 height 36
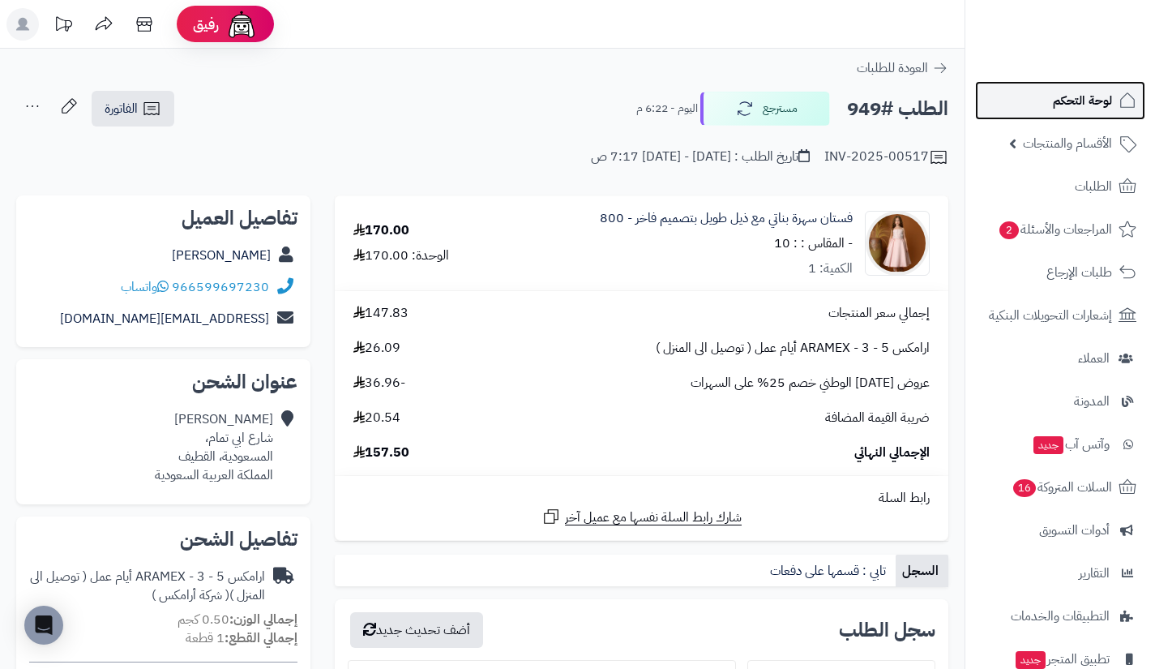
click at [1060, 110] on span "لوحة التحكم" at bounding box center [1082, 100] width 59 height 23
